Goal: Use online tool/utility: Utilize a website feature to perform a specific function

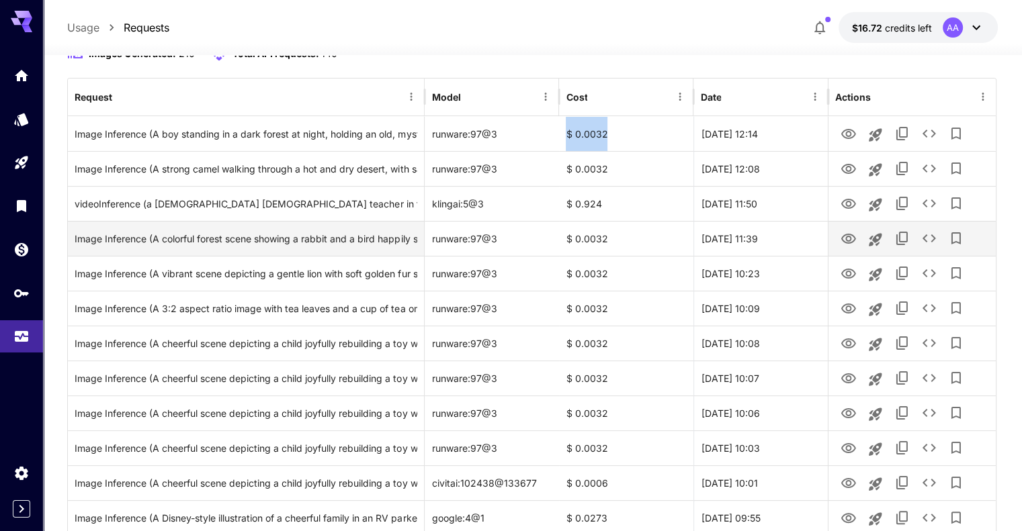
scroll to position [149, 0]
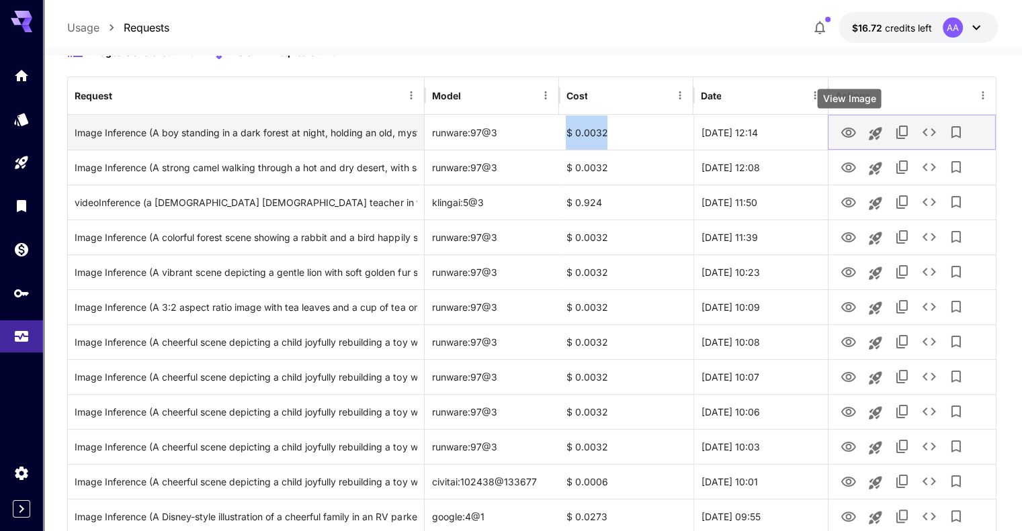
click at [849, 129] on icon "View Image" at bounding box center [848, 133] width 15 height 10
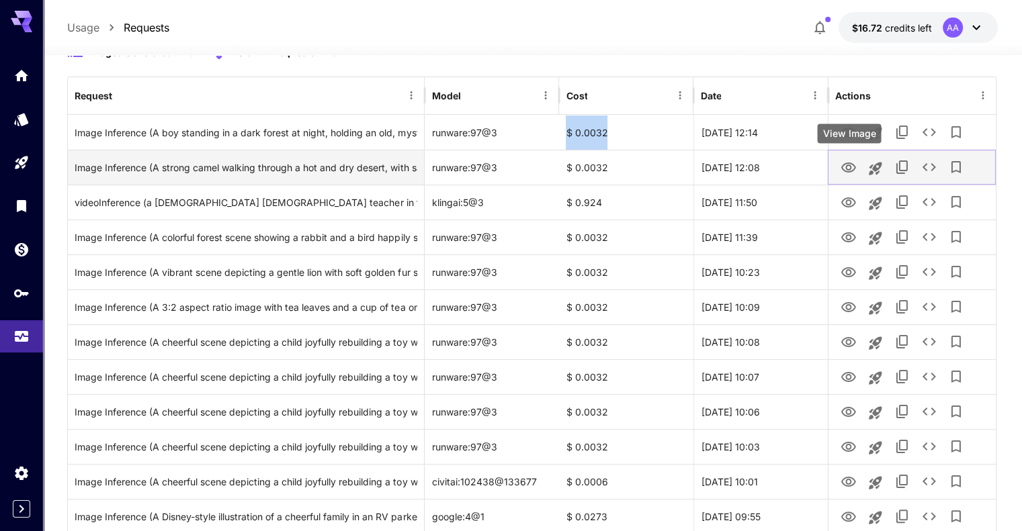
click at [844, 163] on icon "View Image" at bounding box center [848, 168] width 16 height 16
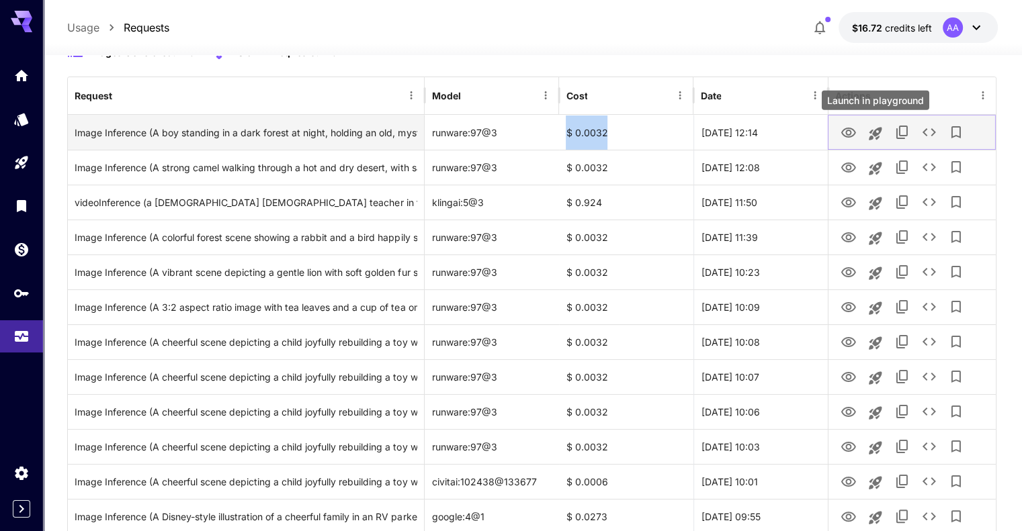
click at [877, 134] on icon "Launch in playground" at bounding box center [875, 134] width 16 height 16
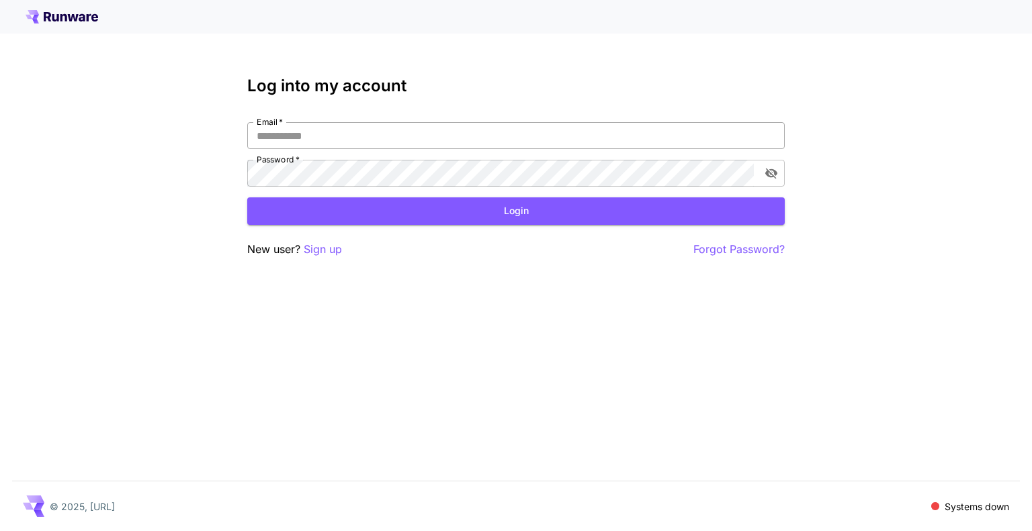
click at [479, 134] on input "Email   *" at bounding box center [515, 135] width 537 height 27
type input "**********"
click at [427, 223] on button "Login" at bounding box center [515, 211] width 537 height 28
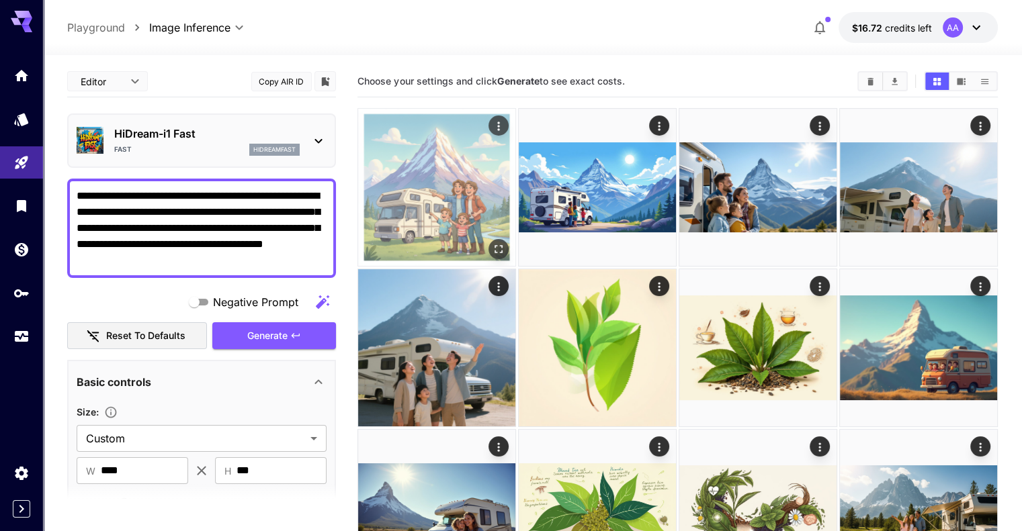
click at [492, 243] on icon "Open in fullscreen" at bounding box center [498, 249] width 13 height 13
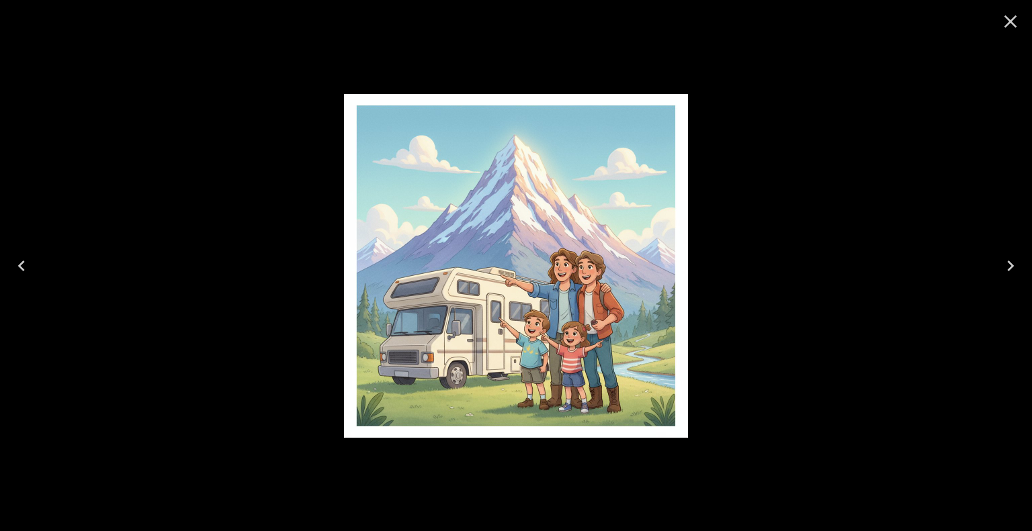
click at [1008, 19] on icon "Close" at bounding box center [1010, 21] width 13 height 13
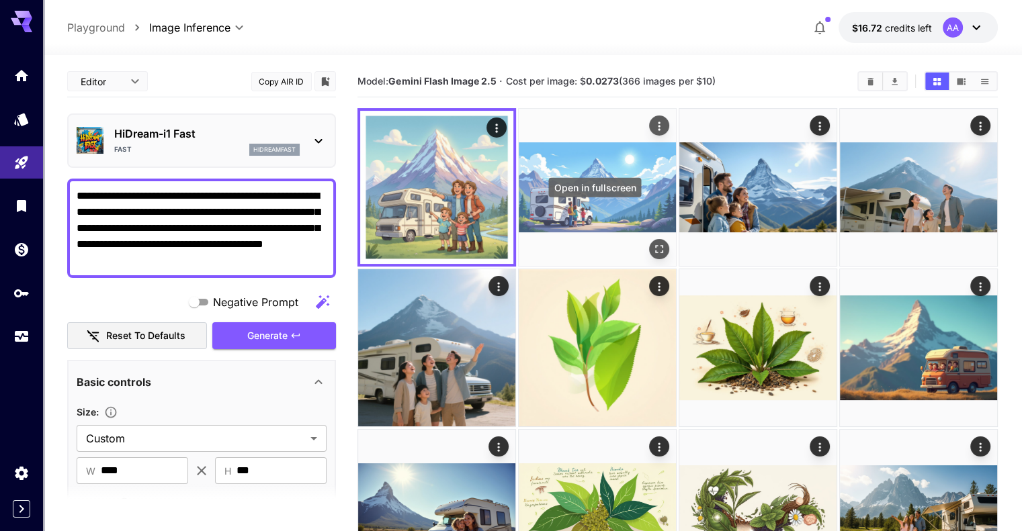
click at [652, 243] on icon "Open in fullscreen" at bounding box center [658, 249] width 13 height 13
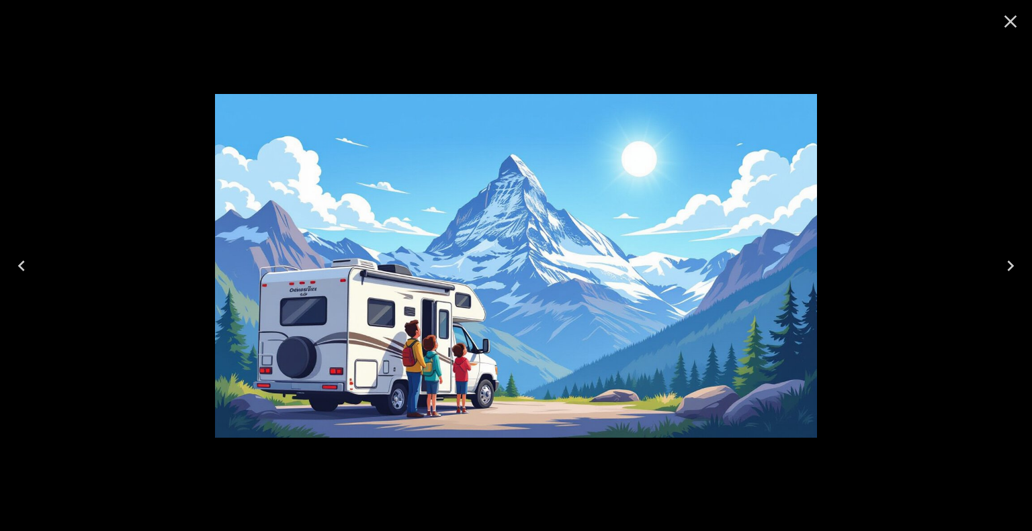
click at [1012, 18] on icon "Close" at bounding box center [1010, 21] width 13 height 13
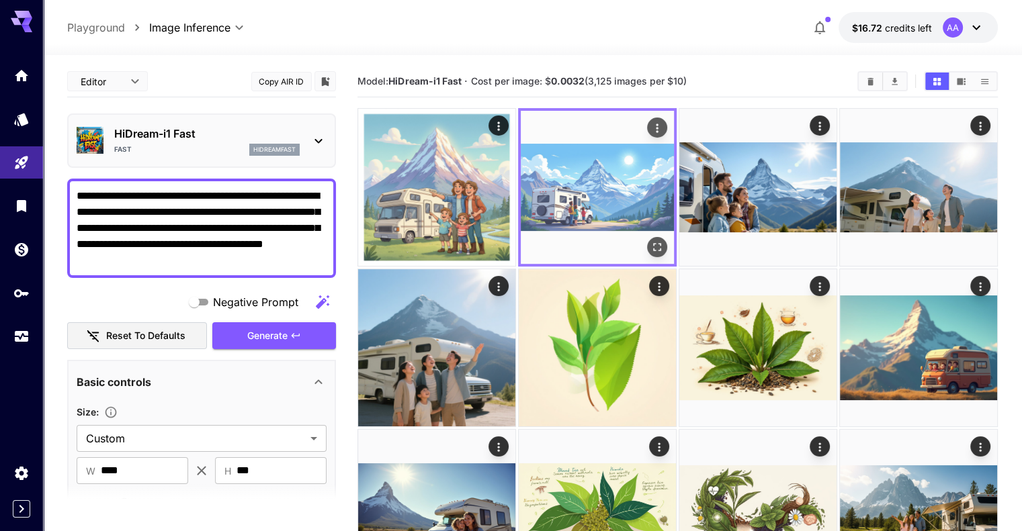
click at [550, 183] on img at bounding box center [597, 187] width 153 height 153
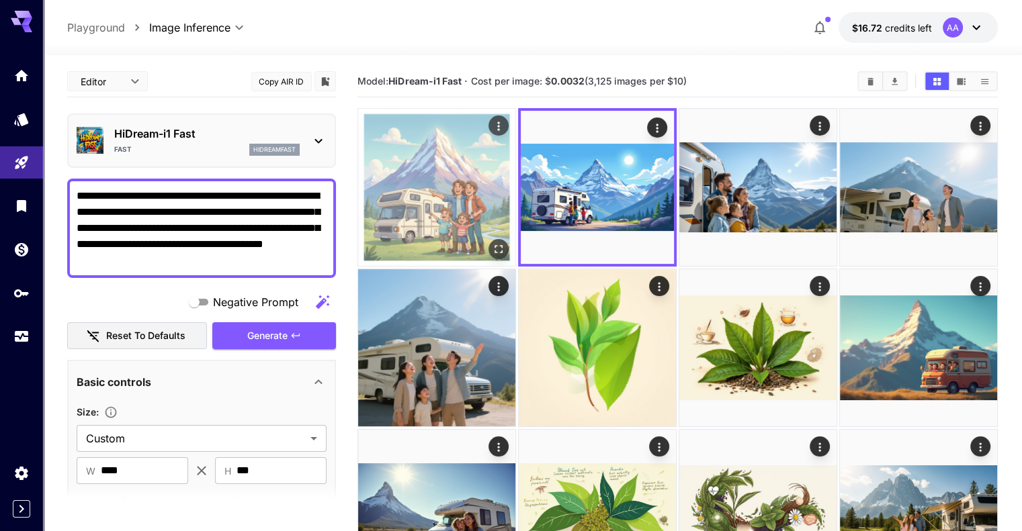
click at [460, 201] on img at bounding box center [436, 187] width 157 height 157
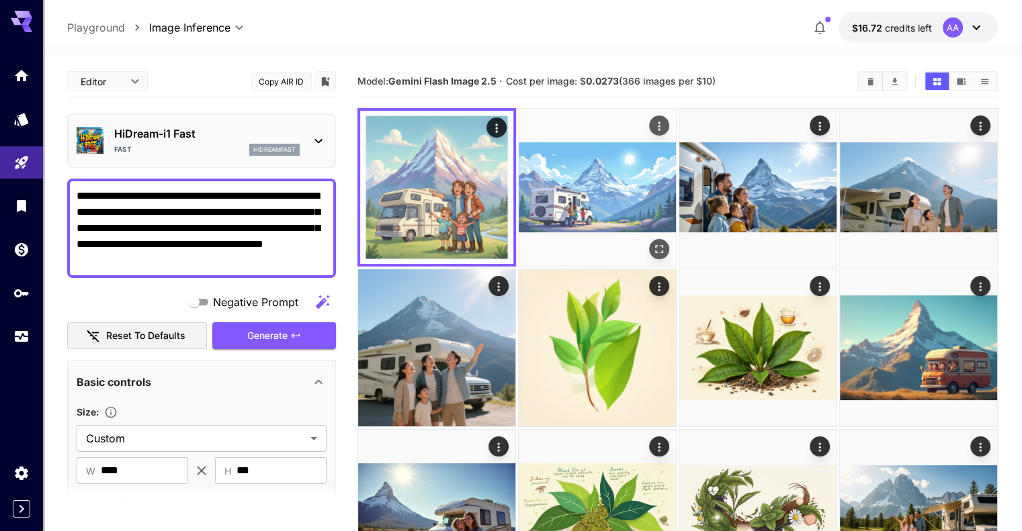
click at [575, 179] on img at bounding box center [597, 187] width 157 height 157
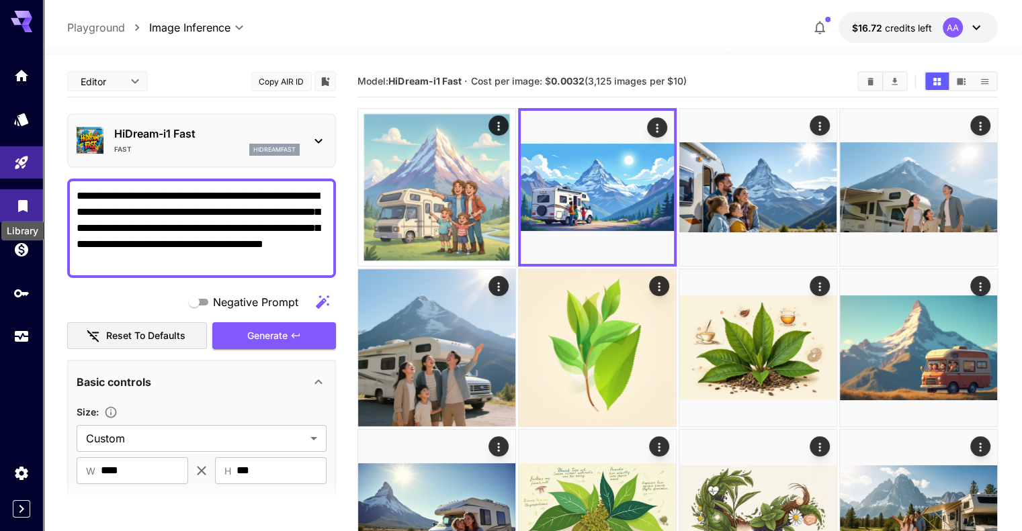
click at [19, 206] on icon "Library" at bounding box center [22, 202] width 9 height 12
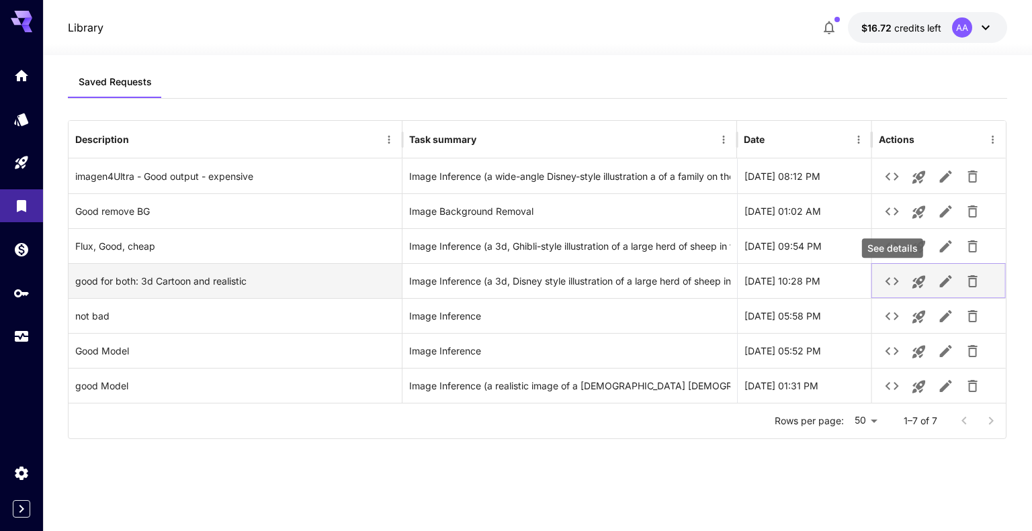
click at [900, 281] on button "See details" at bounding box center [892, 281] width 27 height 27
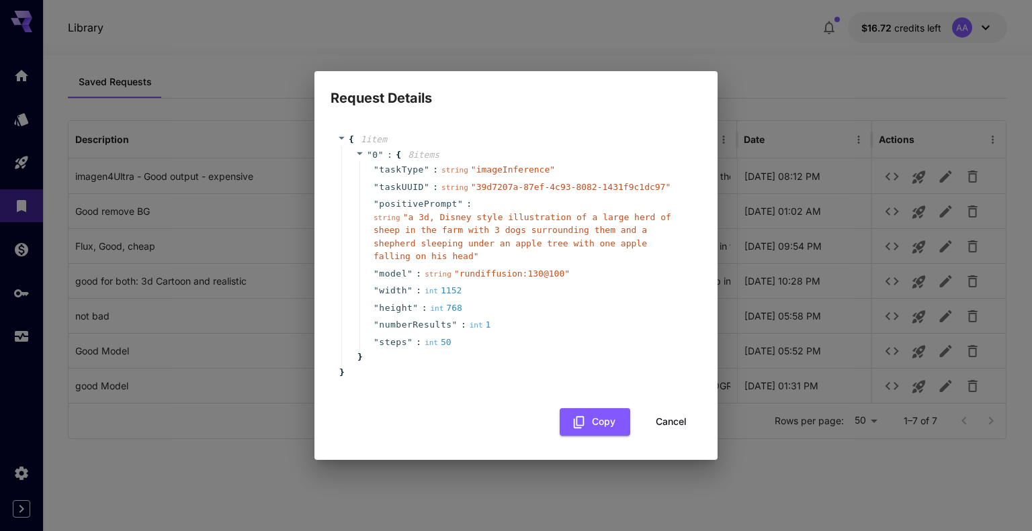
click at [481, 474] on div "Request Details { 1 item " 0 " : { 8 item s " taskType " : string " imageInfere…" at bounding box center [516, 265] width 1032 height 531
click at [670, 416] on button "Cancel" at bounding box center [671, 422] width 60 height 28
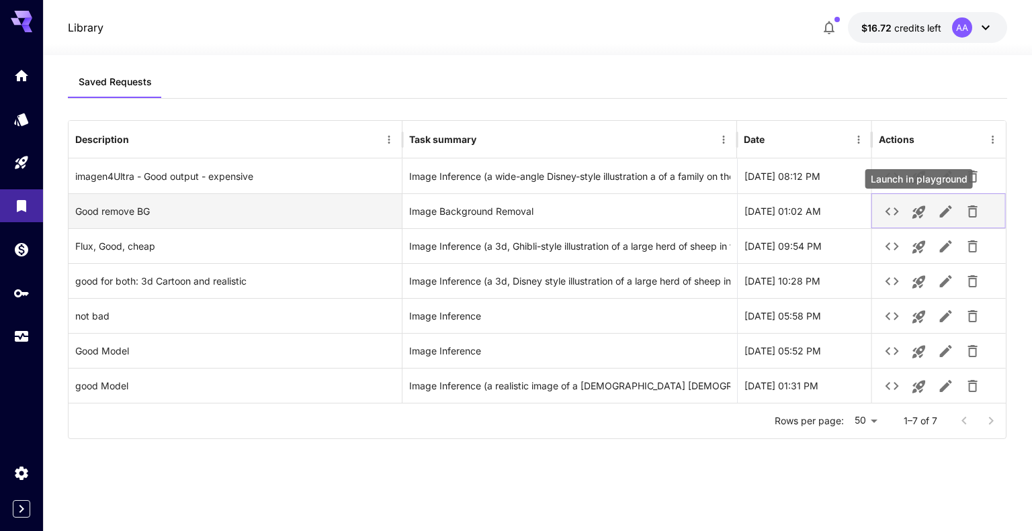
click at [911, 207] on icon "Launch in playground" at bounding box center [919, 212] width 16 height 16
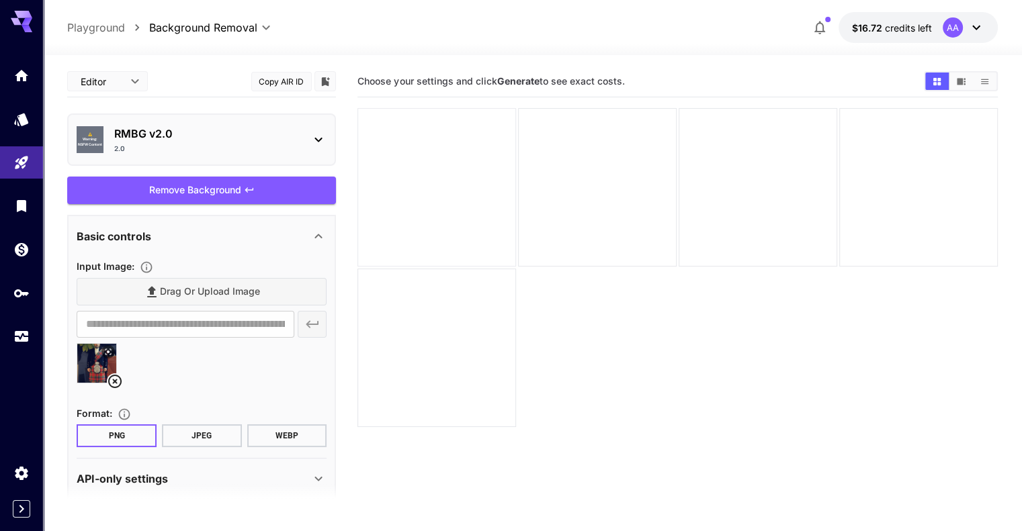
click at [389, 158] on div at bounding box center [436, 187] width 159 height 159
click at [849, 354] on section "Choose your settings and click Generate to see exact costs." at bounding box center [677, 331] width 640 height 531
click at [959, 85] on icon "Show images in video view" at bounding box center [961, 82] width 10 height 10
click at [984, 83] on icon "Show images in list view" at bounding box center [984, 82] width 10 height 10
click at [946, 81] on button "Show images in grid view" at bounding box center [937, 81] width 24 height 17
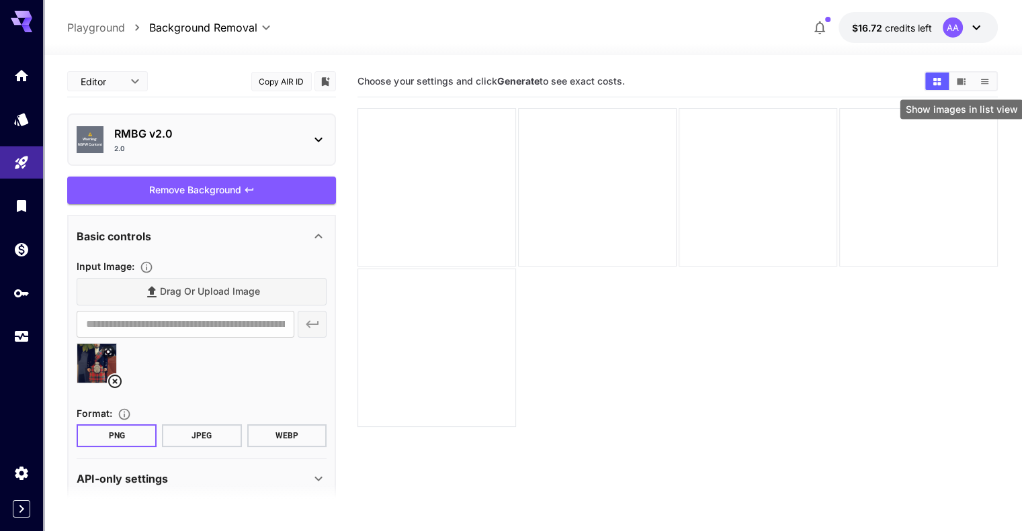
click at [986, 79] on icon "Show images in list view" at bounding box center [983, 81] width 7 height 5
click at [935, 83] on icon "Show images in grid view" at bounding box center [935, 80] width 7 height 7
click at [467, 182] on div at bounding box center [436, 187] width 159 height 159
click at [247, 198] on div "Remove Background" at bounding box center [201, 191] width 269 height 28
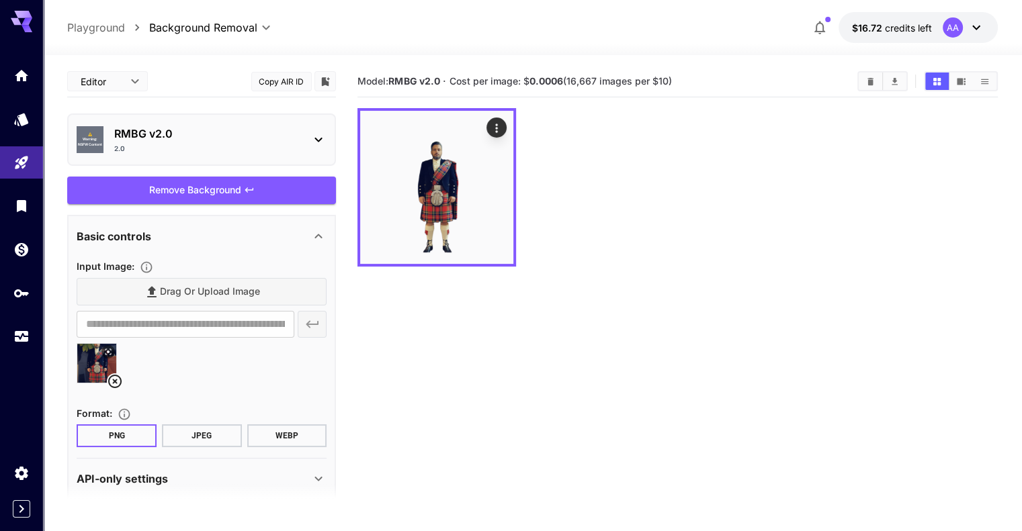
click at [240, 26] on body "**********" at bounding box center [511, 319] width 1022 height 638
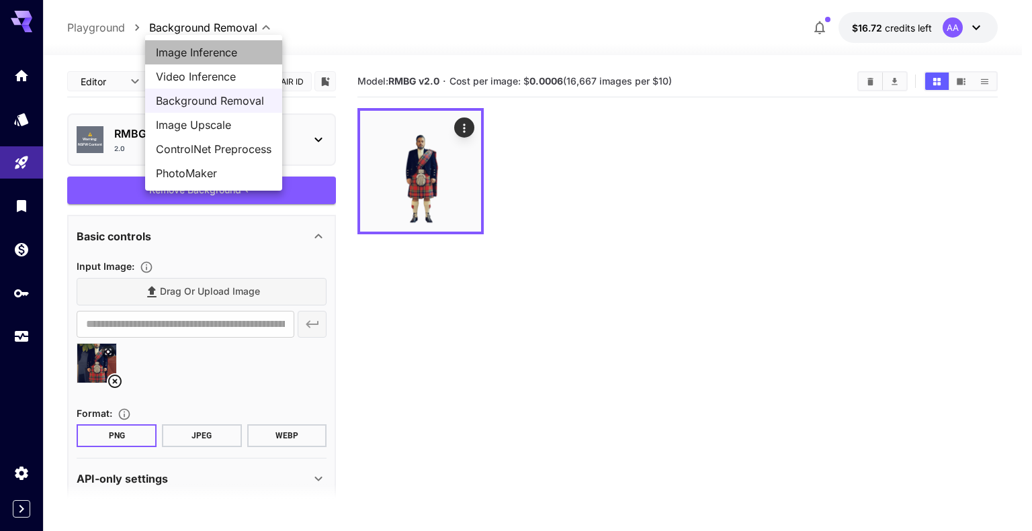
click at [231, 48] on span "Image Inference" at bounding box center [214, 52] width 116 height 16
type input "**********"
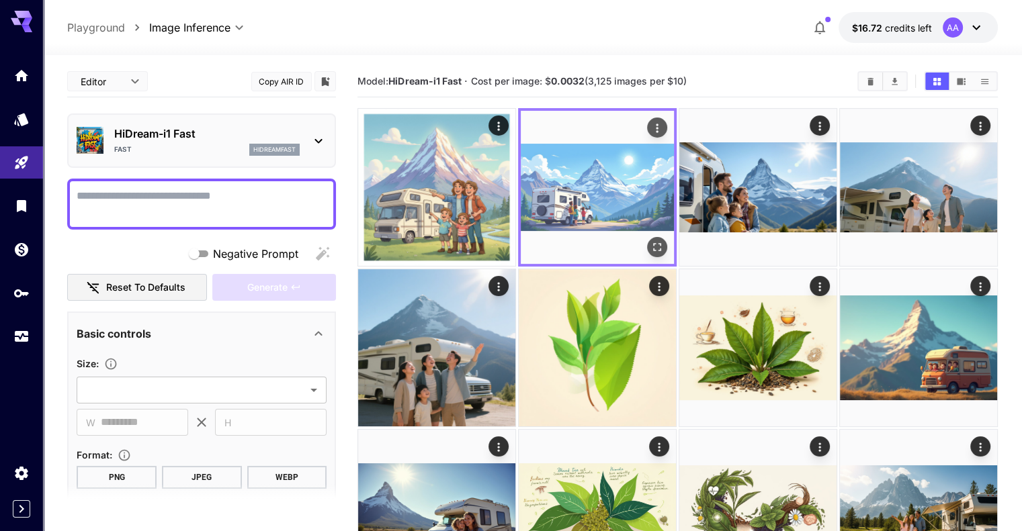
click at [650, 240] on icon "Open in fullscreen" at bounding box center [656, 246] width 13 height 13
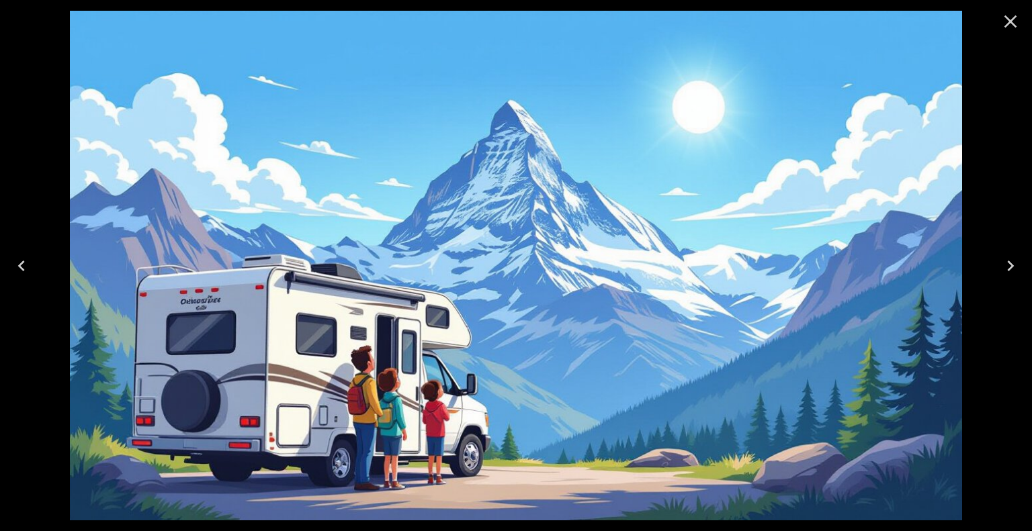
click at [1010, 27] on icon "Close" at bounding box center [1010, 21] width 21 height 21
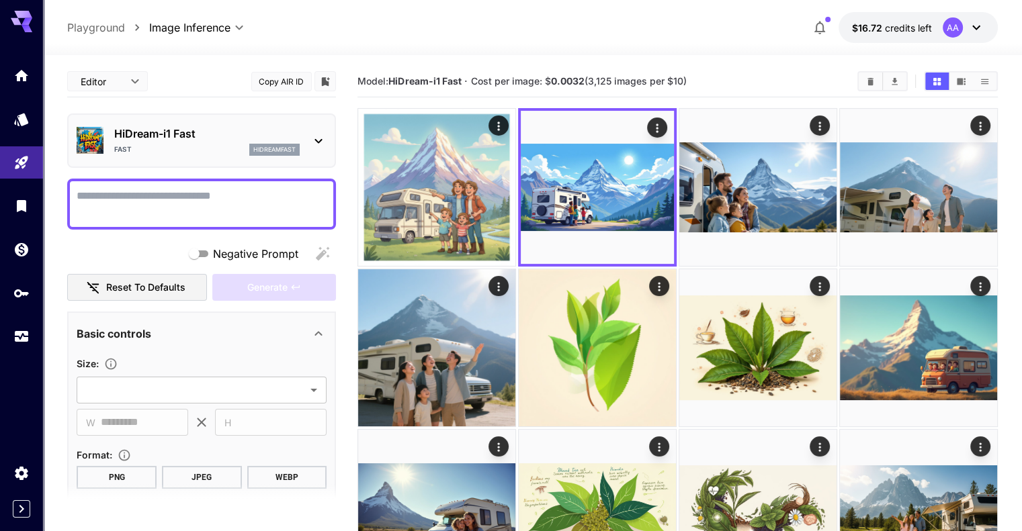
click at [293, 204] on textarea "Negative Prompt" at bounding box center [202, 204] width 250 height 32
click at [26, 202] on icon "Library" at bounding box center [22, 202] width 9 height 12
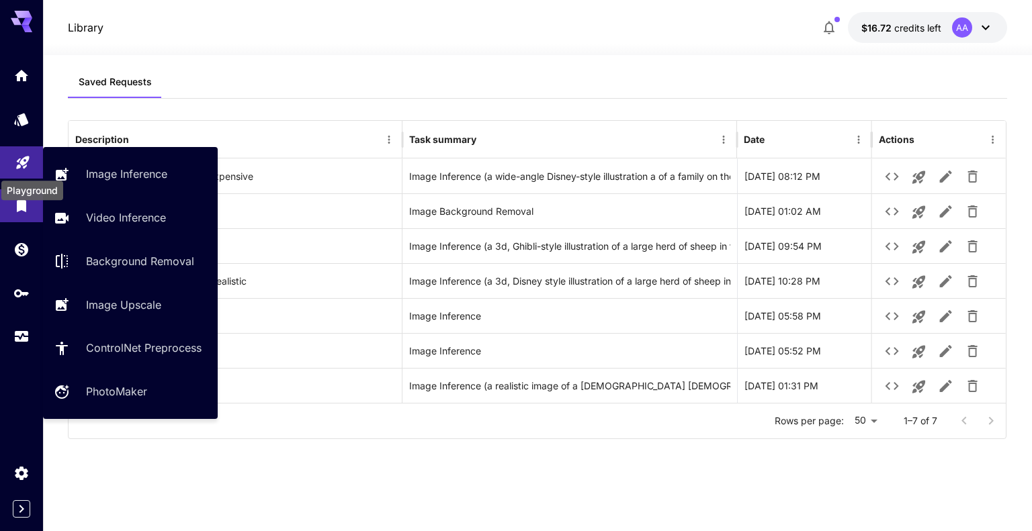
click at [30, 155] on icon "Playground" at bounding box center [23, 158] width 16 height 16
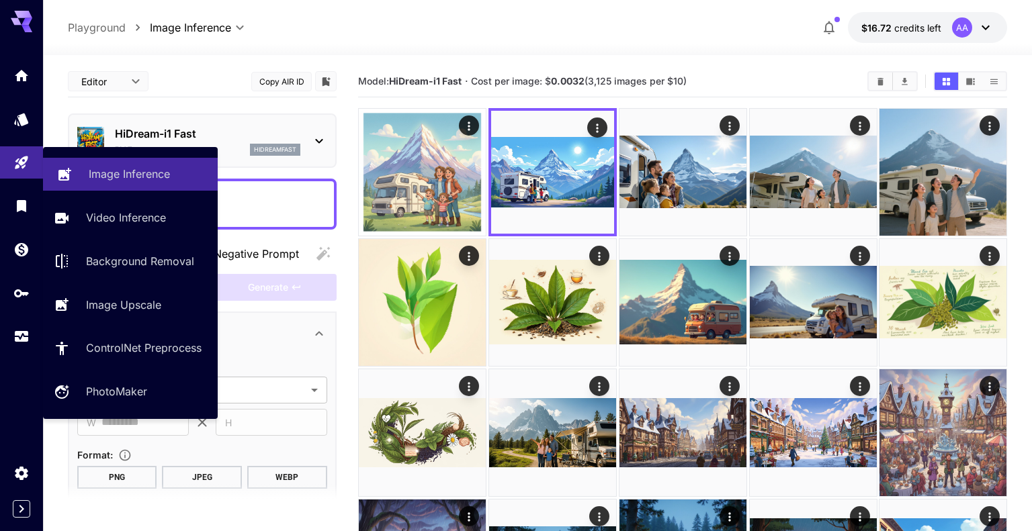
click at [103, 174] on p "Image Inference" at bounding box center [129, 174] width 81 height 16
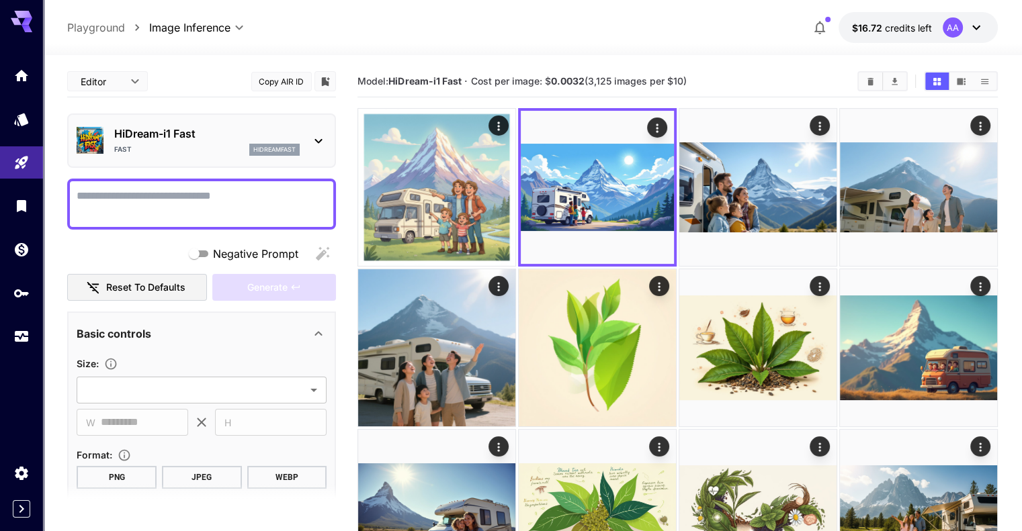
click at [234, 188] on textarea "Negative Prompt" at bounding box center [202, 204] width 250 height 32
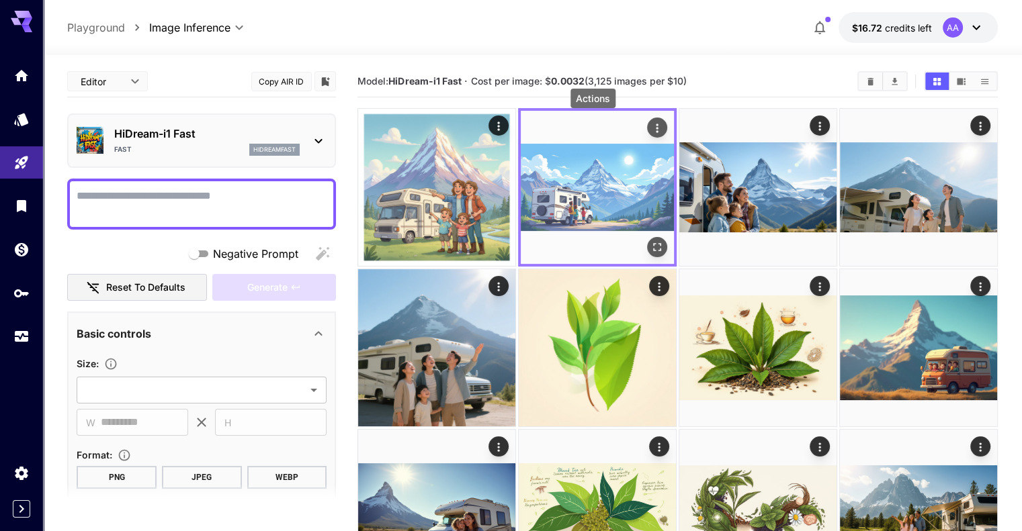
click at [650, 128] on icon "Actions" at bounding box center [656, 128] width 13 height 13
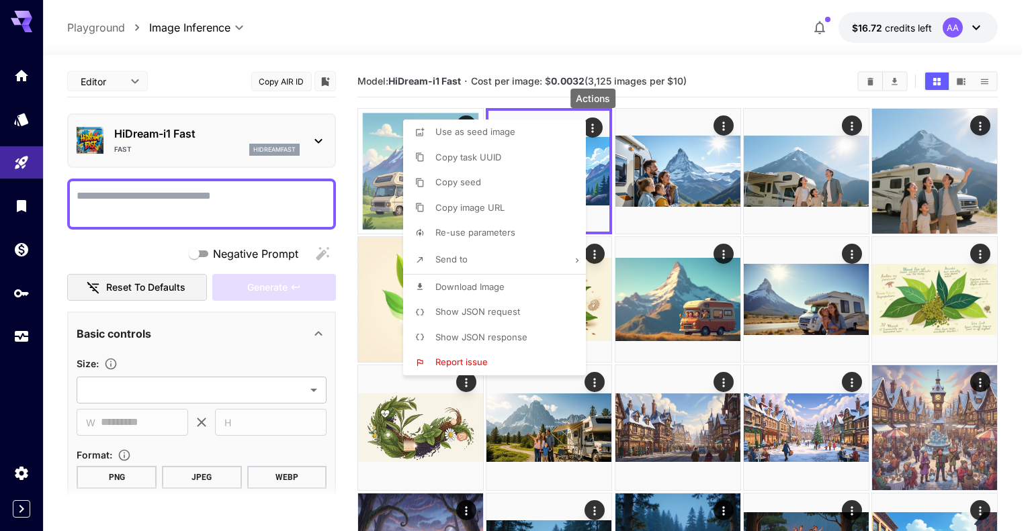
click at [518, 309] on span "Show JSON request" at bounding box center [477, 311] width 85 height 11
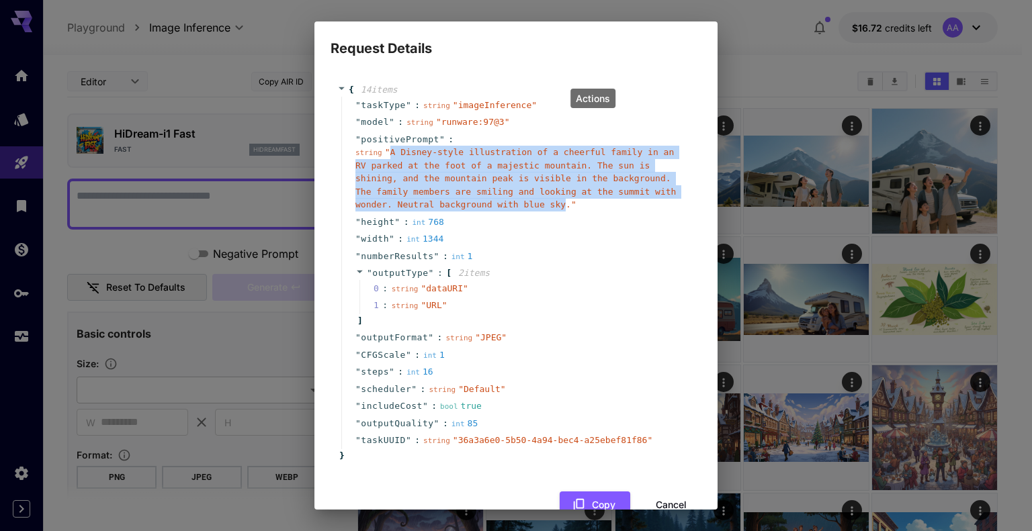
drag, startPoint x: 387, startPoint y: 152, endPoint x: 471, endPoint y: 206, distance: 99.7
click at [471, 206] on span "" A Disney-style illustration of a cheerful family in an RV parked at the foot …" at bounding box center [515, 178] width 320 height 62
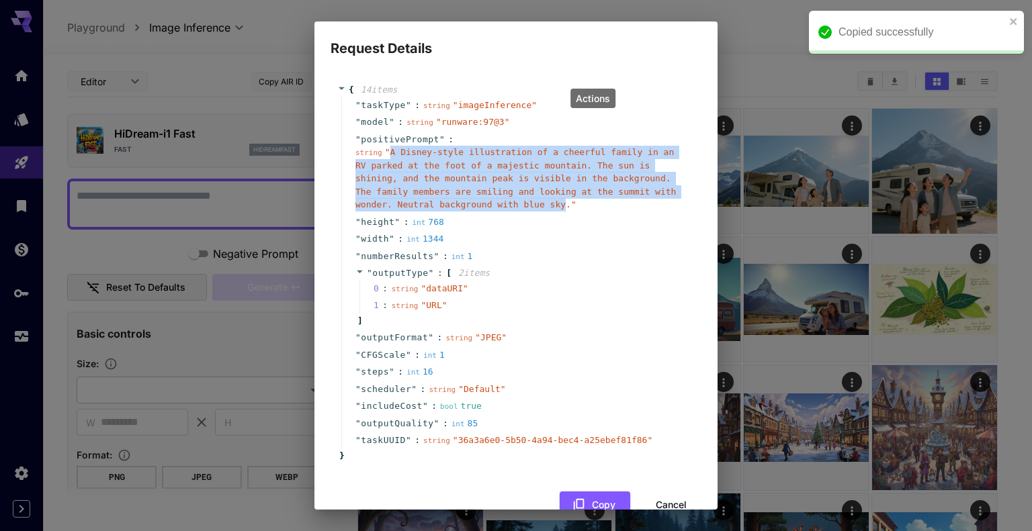
copy span "A Disney-style illustration of a cheerful family in an RV parked at the foot of…"
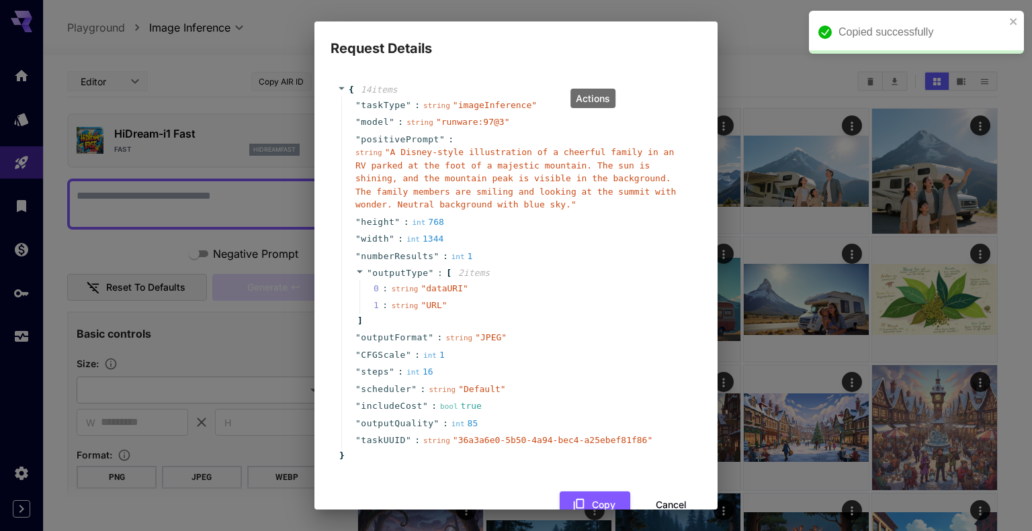
click at [137, 196] on div "Request Details { 14 item s " taskType " : string " imageInference " " model " …" at bounding box center [516, 265] width 1032 height 531
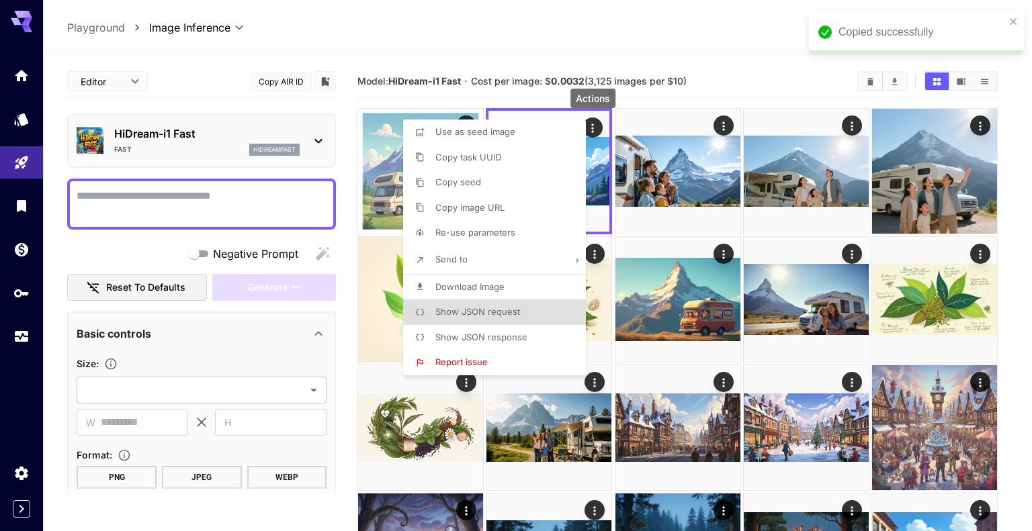
click at [150, 188] on div at bounding box center [516, 265] width 1032 height 531
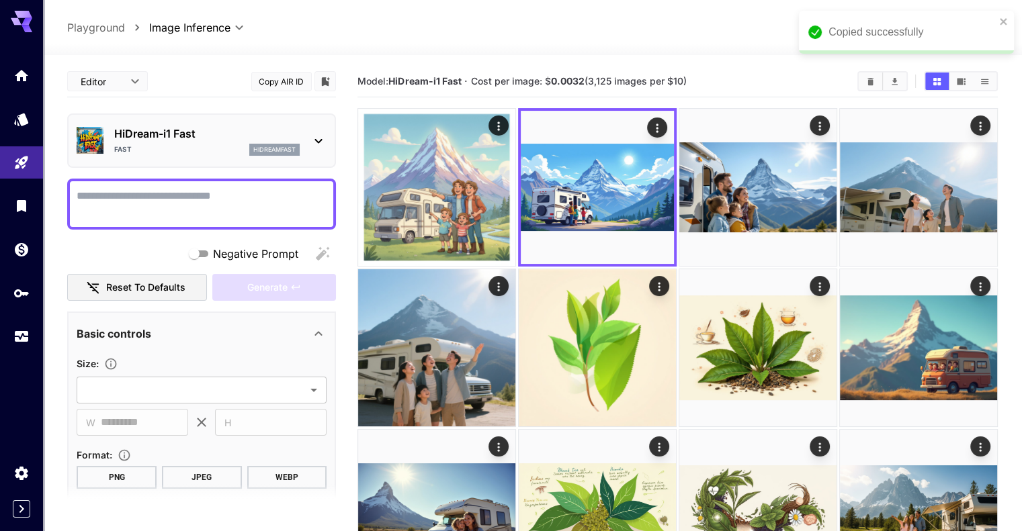
click at [151, 190] on textarea "Negative Prompt" at bounding box center [202, 204] width 250 height 32
paste textarea "**********"
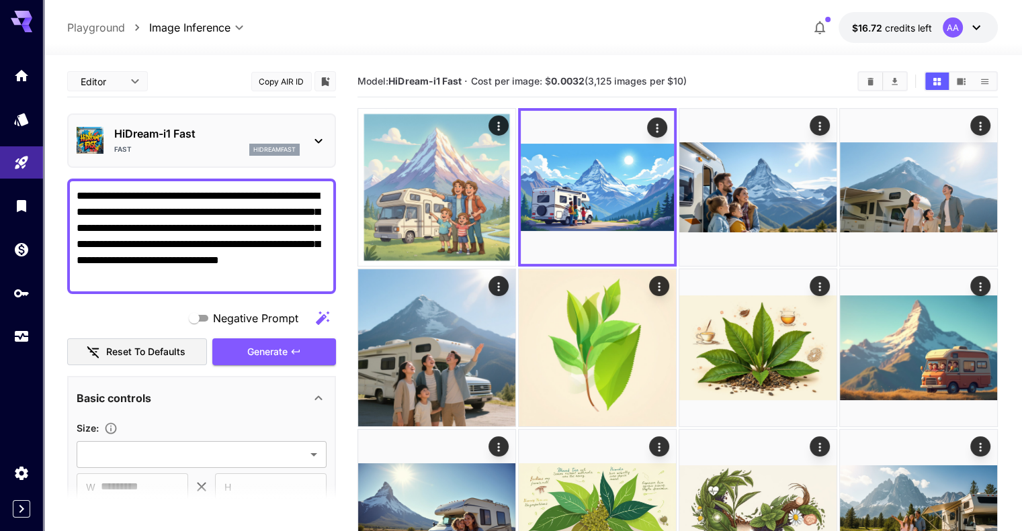
click at [86, 195] on textarea "**********" at bounding box center [202, 236] width 250 height 97
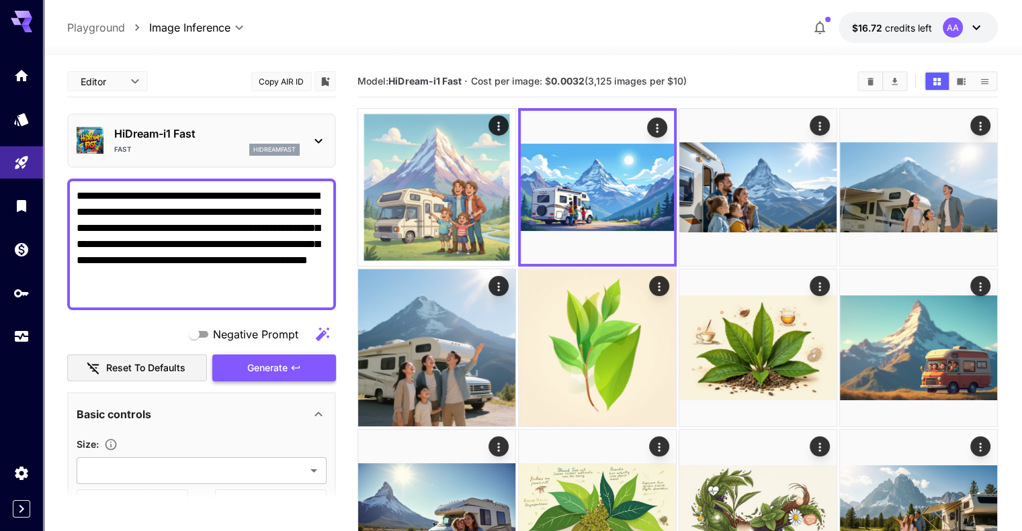
type textarea "**********"
click at [292, 376] on button "Generate" at bounding box center [274, 369] width 124 height 28
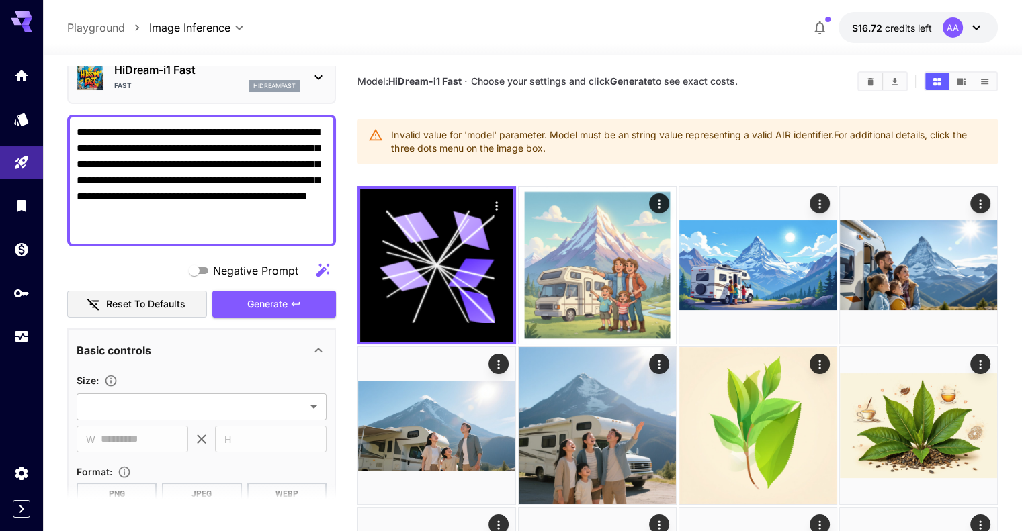
scroll to position [134, 0]
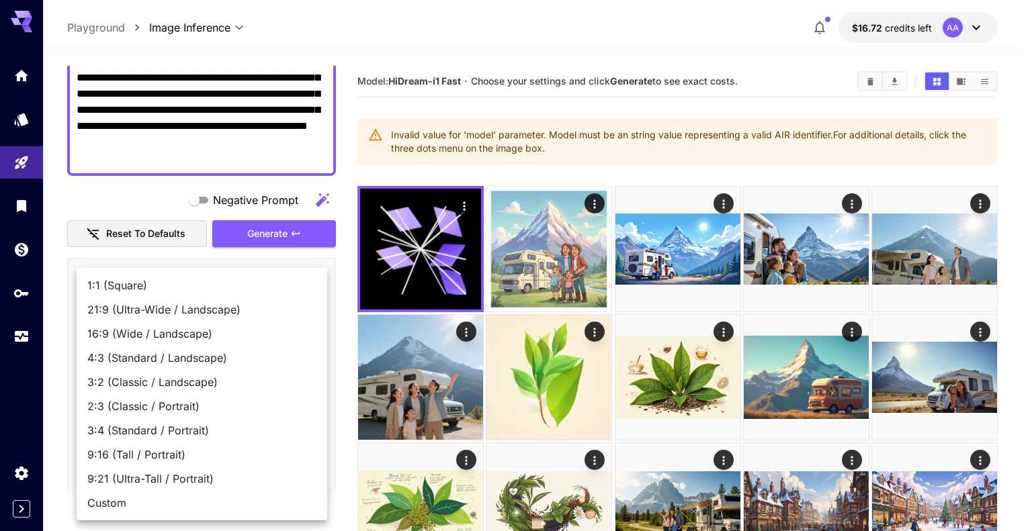
click at [255, 339] on span "16:9 (Wide / Landscape)" at bounding box center [201, 334] width 229 height 16
type input "**********"
type input "****"
type input "***"
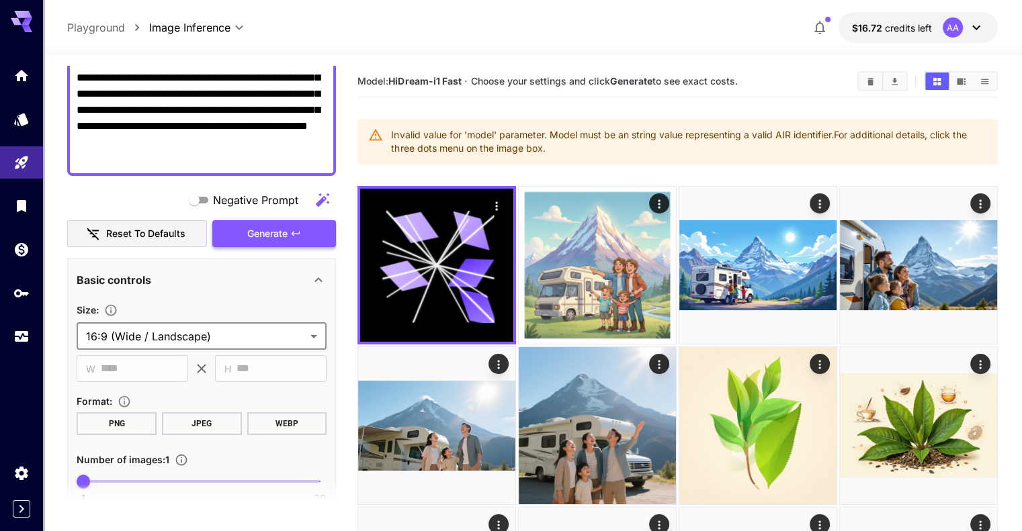
click at [304, 239] on button "Generate" at bounding box center [274, 234] width 124 height 28
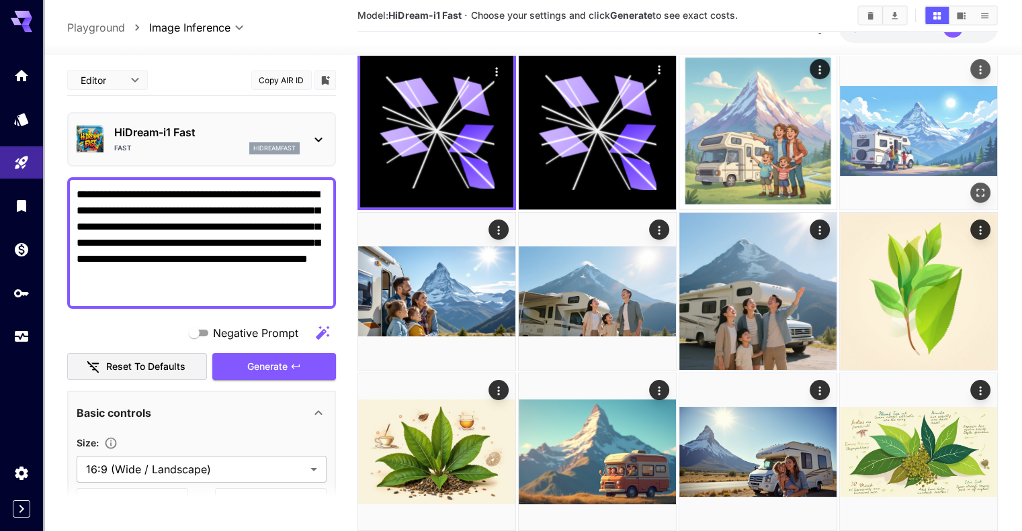
click at [840, 112] on img at bounding box center [918, 130] width 157 height 157
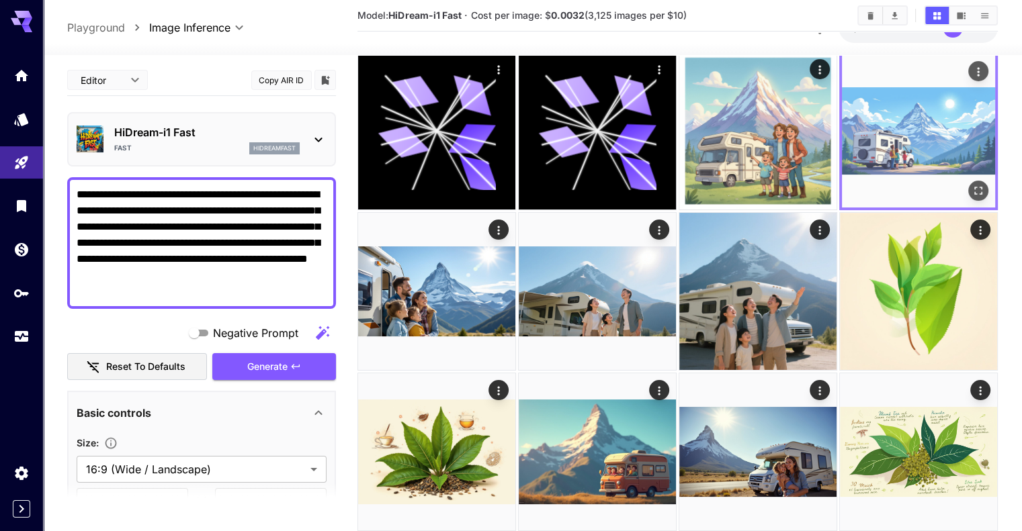
drag, startPoint x: 797, startPoint y: 118, endPoint x: 847, endPoint y: 73, distance: 67.5
click at [971, 73] on icon "Actions" at bounding box center [977, 71] width 13 height 13
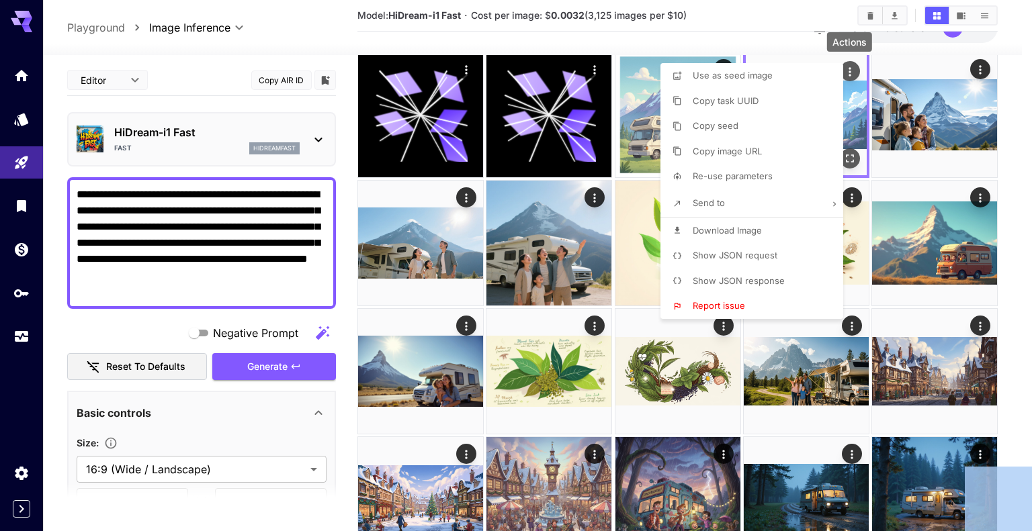
click at [847, 73] on div at bounding box center [516, 265] width 1032 height 531
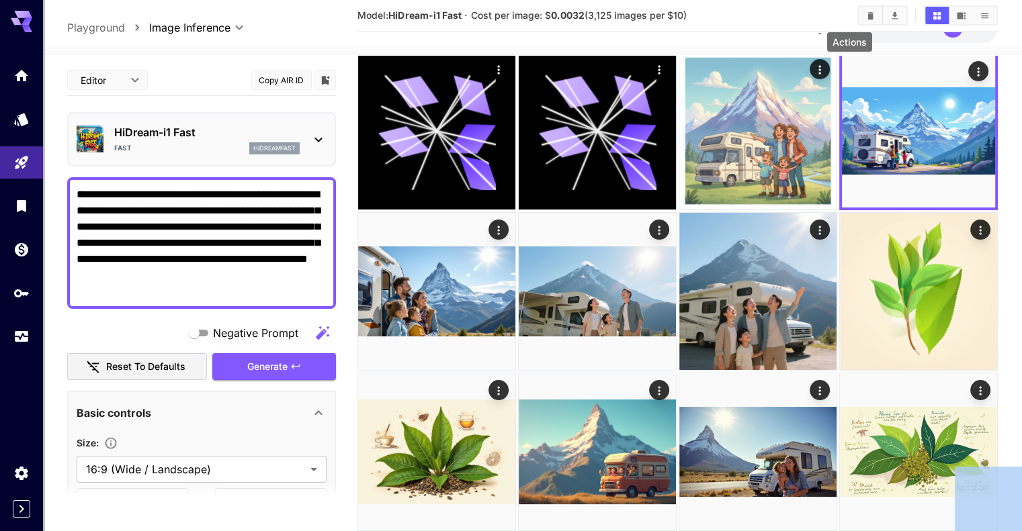
click at [971, 73] on icon "Actions" at bounding box center [977, 71] width 13 height 13
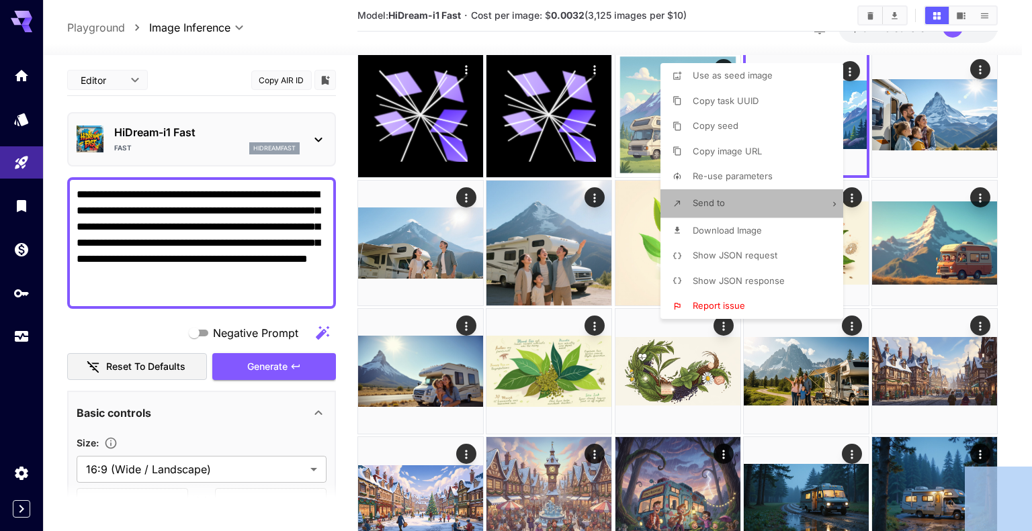
click at [777, 210] on li "Send to" at bounding box center [755, 203] width 191 height 28
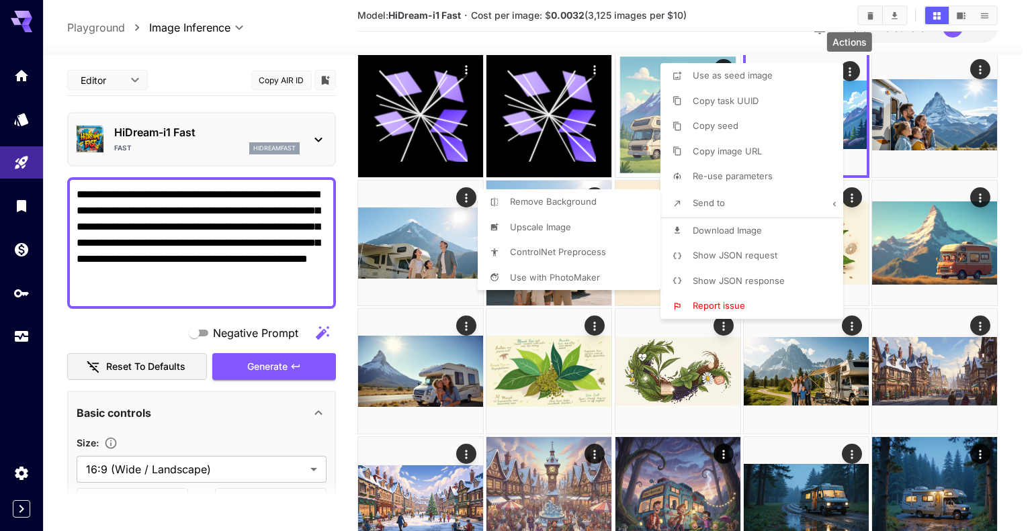
click at [766, 260] on div at bounding box center [516, 265] width 1032 height 531
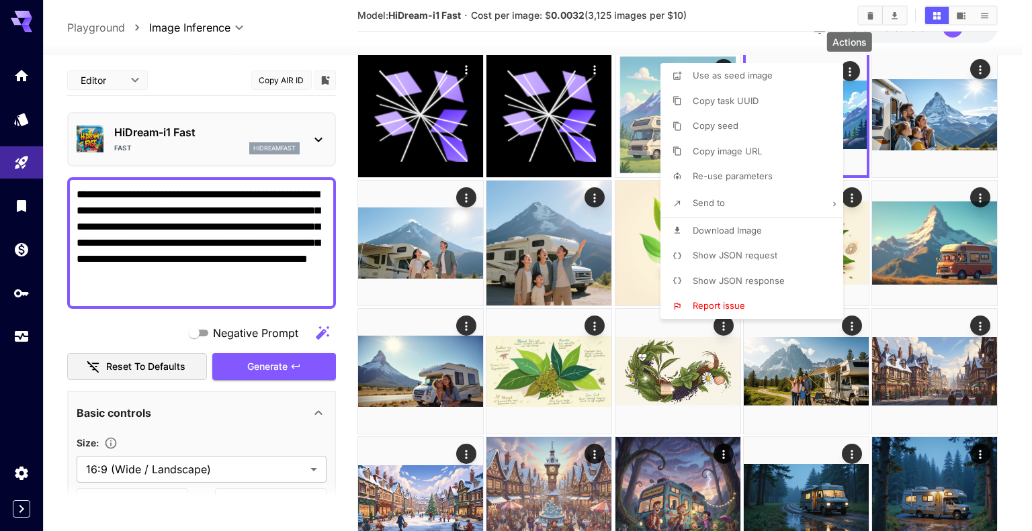
click at [766, 260] on span "Show JSON request" at bounding box center [735, 255] width 85 height 11
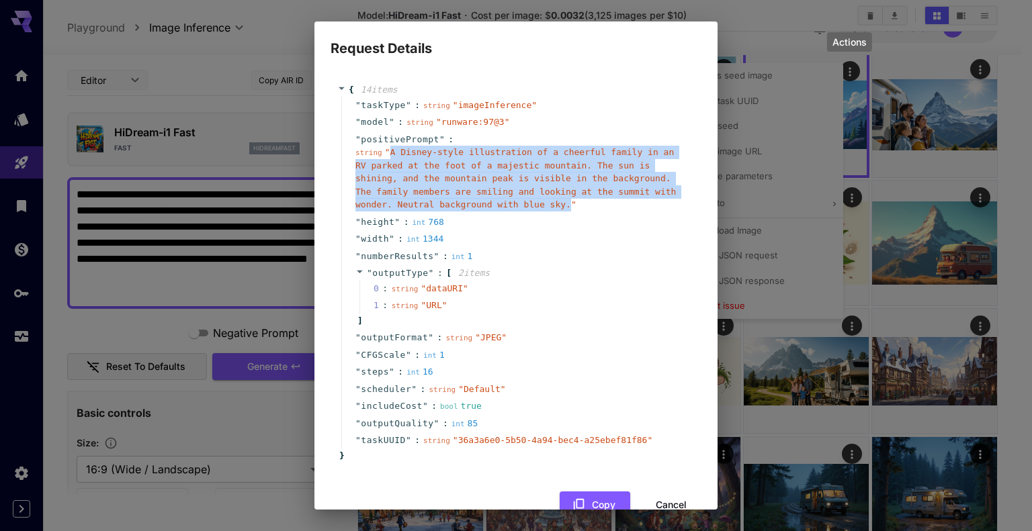
drag, startPoint x: 473, startPoint y: 206, endPoint x: 387, endPoint y: 151, distance: 102.1
click at [387, 151] on span "" A Disney-style illustration of a cheerful family in an RV parked at the foot …" at bounding box center [515, 178] width 320 height 62
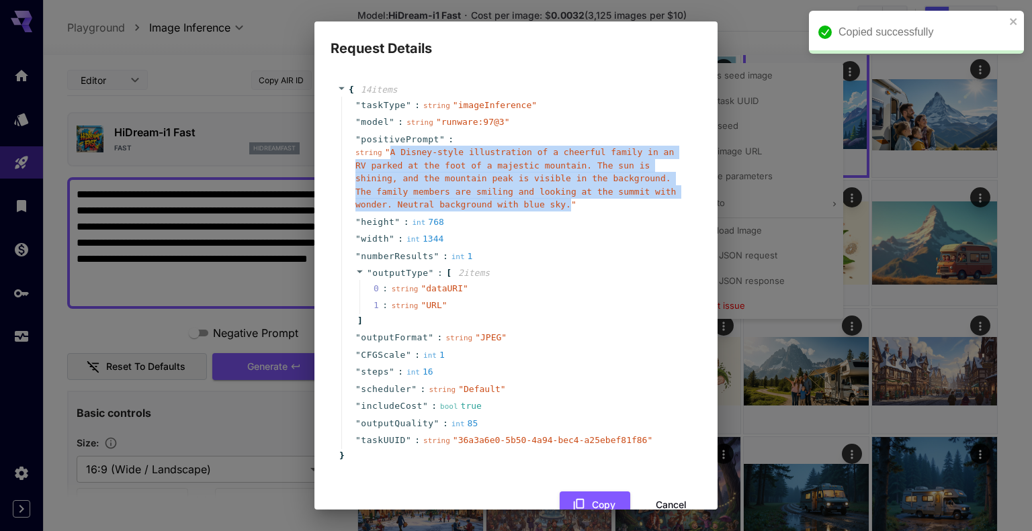
copy span "A Disney-style illustration of a cheerful family in an RV parked at the foot of…"
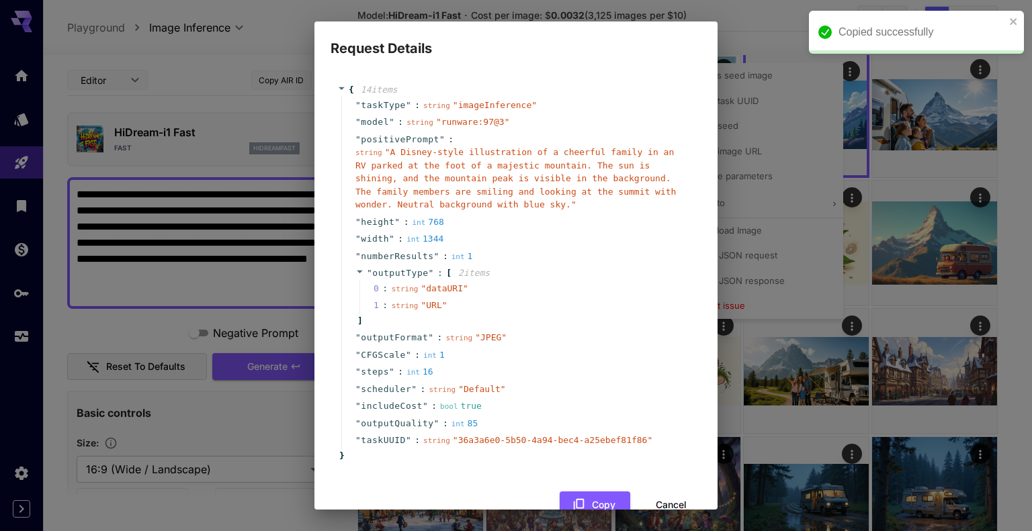
click at [181, 195] on div "Request Details { 14 item s " taskType " : string " imageInference " " model " …" at bounding box center [516, 265] width 1032 height 531
click at [661, 502] on button "Cancel" at bounding box center [671, 506] width 60 height 28
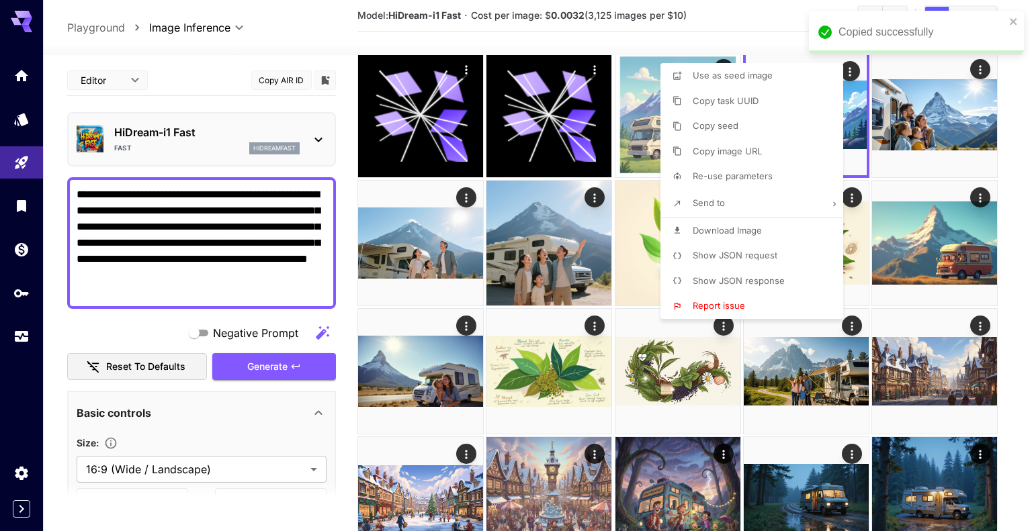
click at [197, 243] on div at bounding box center [516, 265] width 1032 height 531
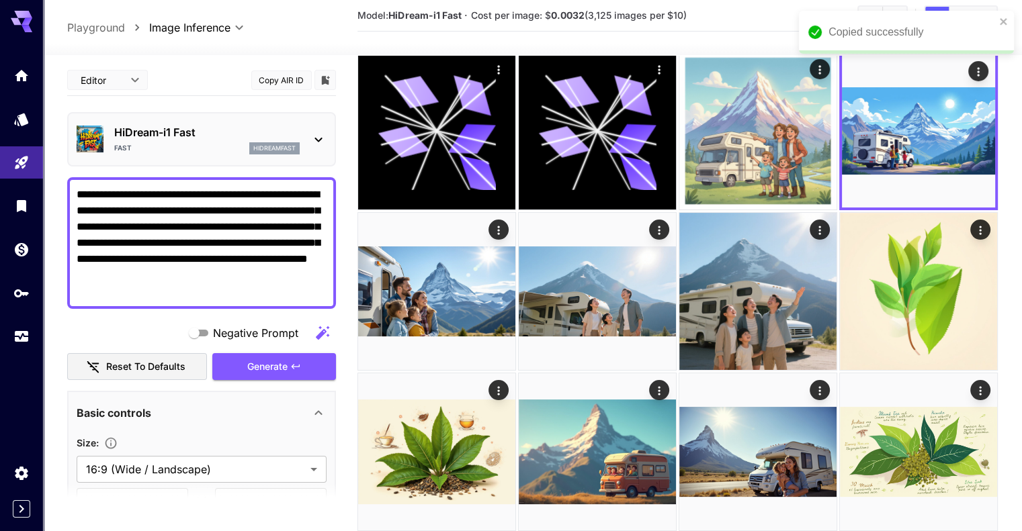
click at [202, 239] on textarea "**********" at bounding box center [202, 243] width 250 height 113
paste textarea
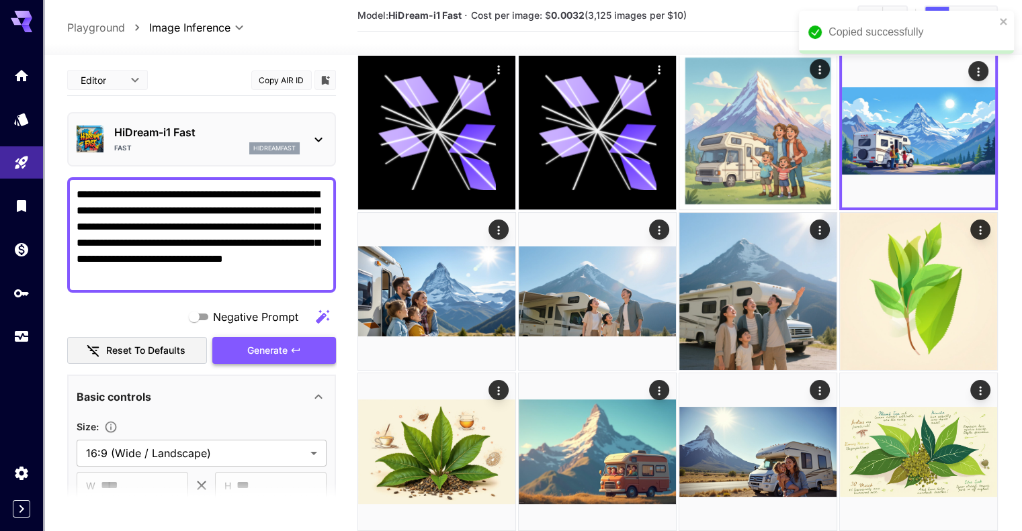
type textarea "**********"
click at [269, 354] on span "Generate" at bounding box center [267, 351] width 40 height 17
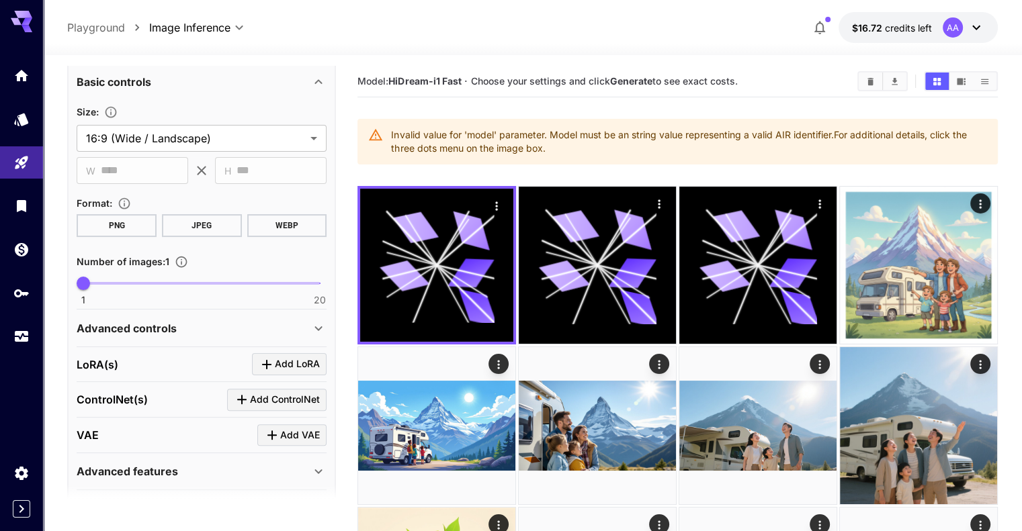
scroll to position [336, 0]
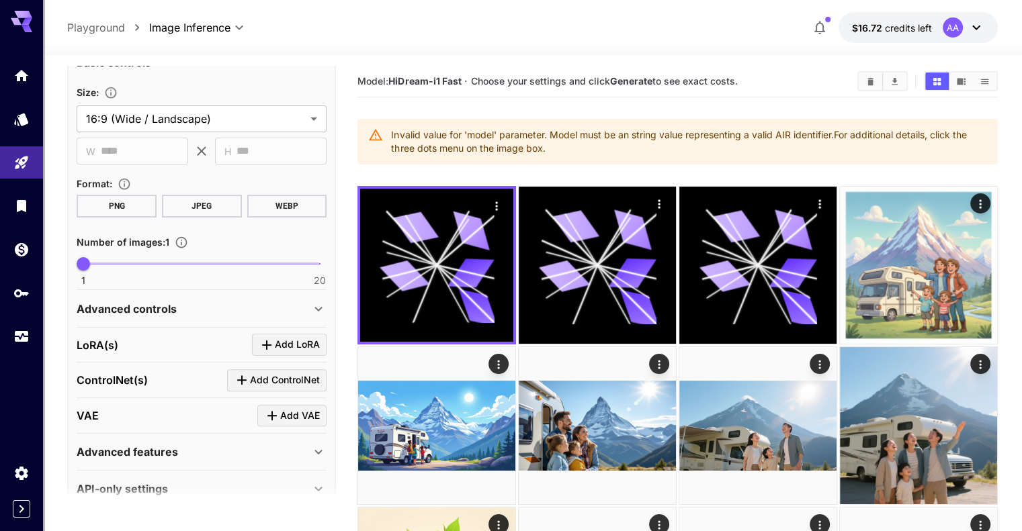
click at [130, 205] on button "PNG" at bounding box center [117, 206] width 80 height 23
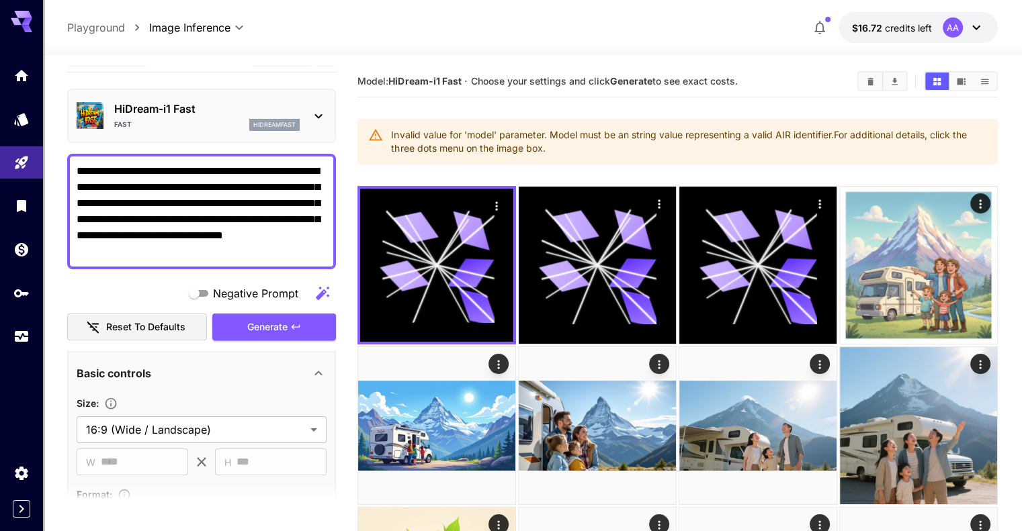
scroll to position [0, 0]
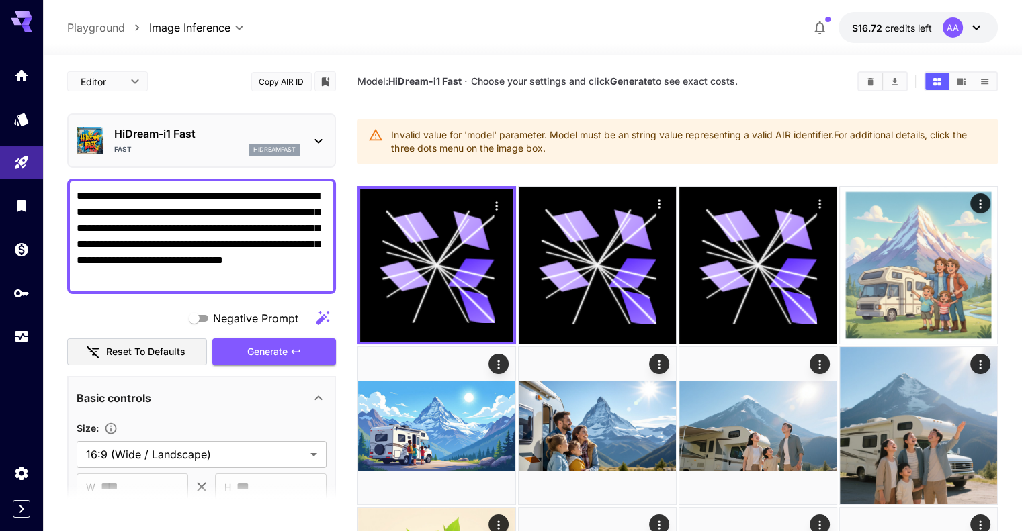
click at [306, 367] on div "**********" at bounding box center [201, 455] width 269 height 779
click at [304, 343] on button "Generate" at bounding box center [274, 353] width 124 height 28
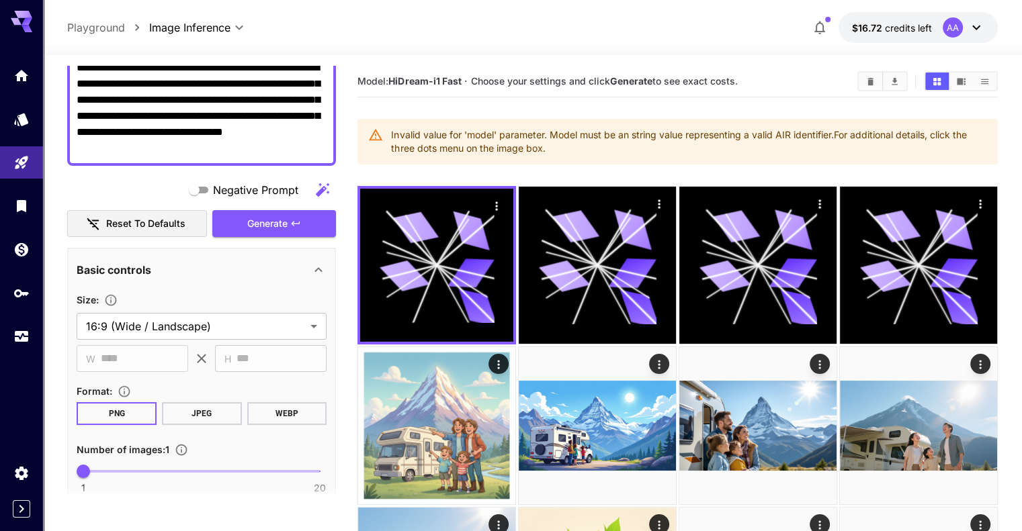
scroll to position [357, 0]
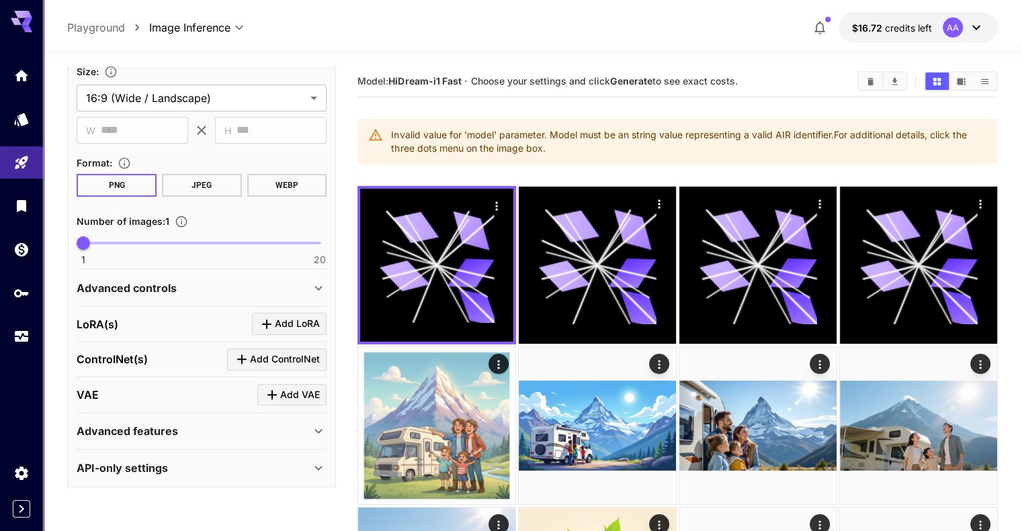
click at [317, 429] on icon at bounding box center [318, 431] width 7 height 5
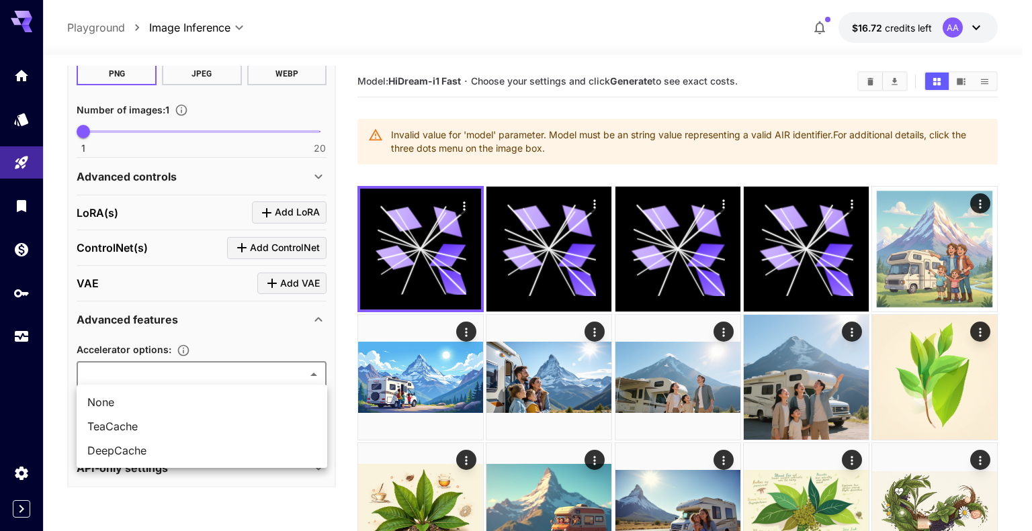
click at [69, 365] on div at bounding box center [516, 265] width 1032 height 531
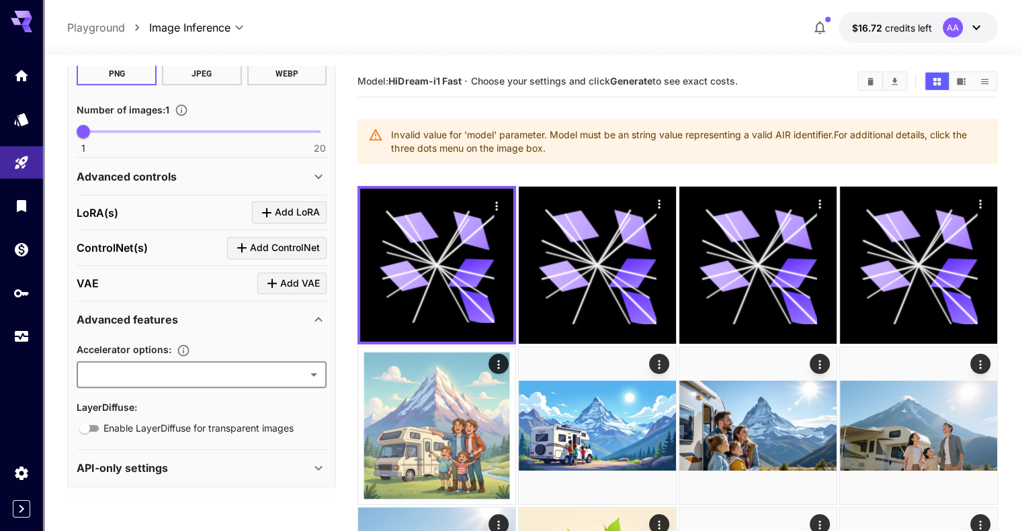
click at [326, 314] on icon at bounding box center [318, 320] width 16 height 16
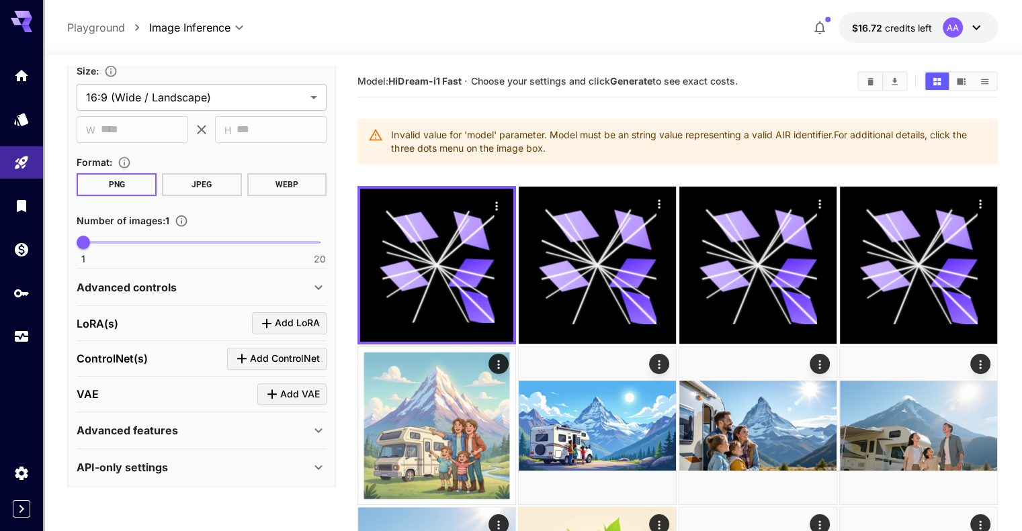
scroll to position [357, 0]
click at [317, 462] on icon at bounding box center [318, 468] width 16 height 16
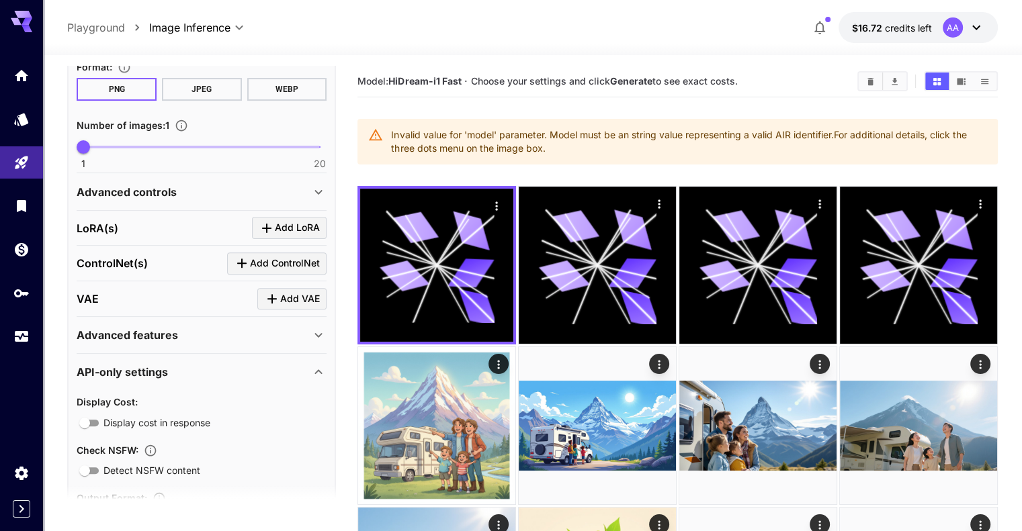
scroll to position [586, 0]
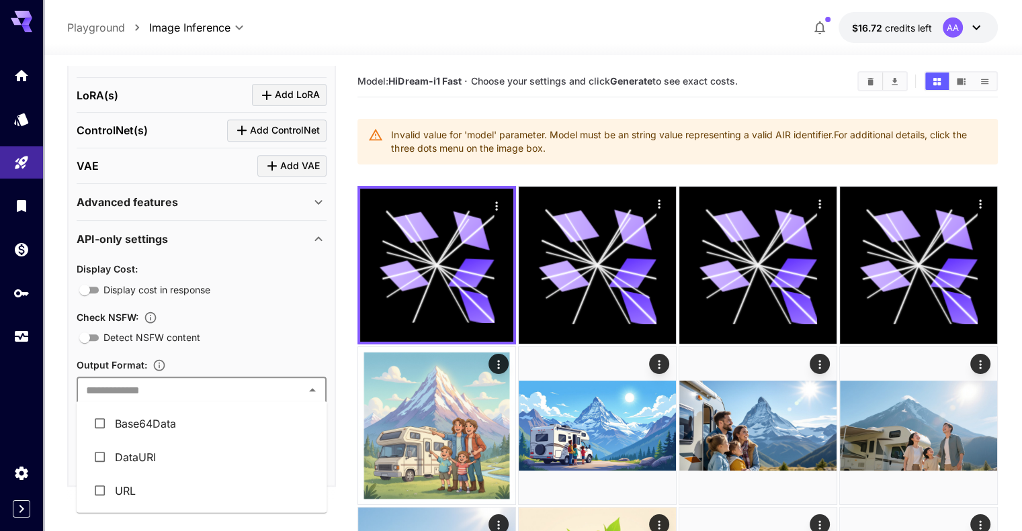
click at [234, 383] on input "text" at bounding box center [191, 390] width 220 height 19
click at [329, 367] on div "**********" at bounding box center [201, 138] width 269 height 696
